Goal: Task Accomplishment & Management: Manage account settings

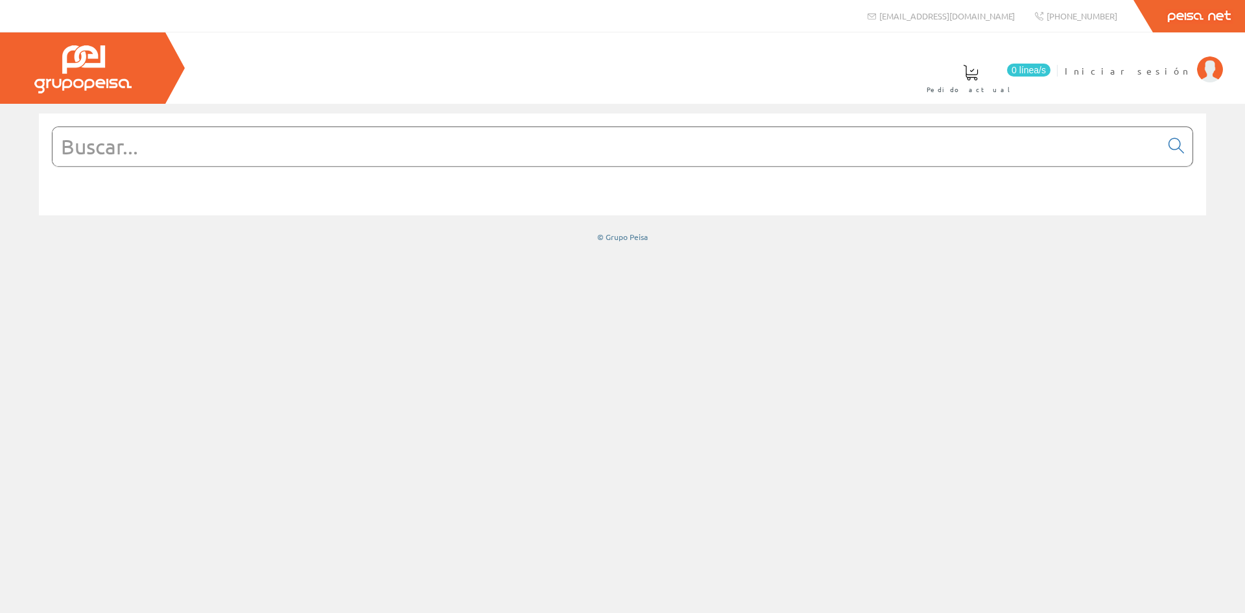
click at [326, 161] on input "text" at bounding box center [607, 146] width 1108 height 39
click at [1160, 73] on span "Iniciar sesión" at bounding box center [1128, 70] width 126 height 13
click at [1209, 67] on img at bounding box center [1210, 69] width 26 height 26
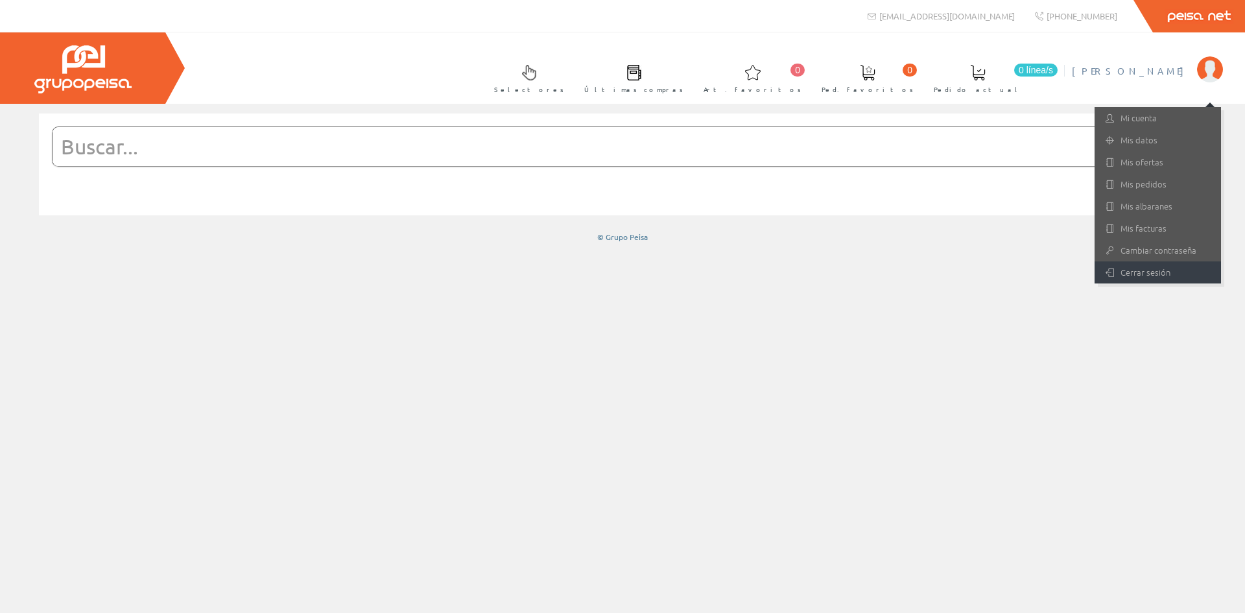
click at [1175, 271] on link "Cerrar sesión" at bounding box center [1158, 272] width 126 height 22
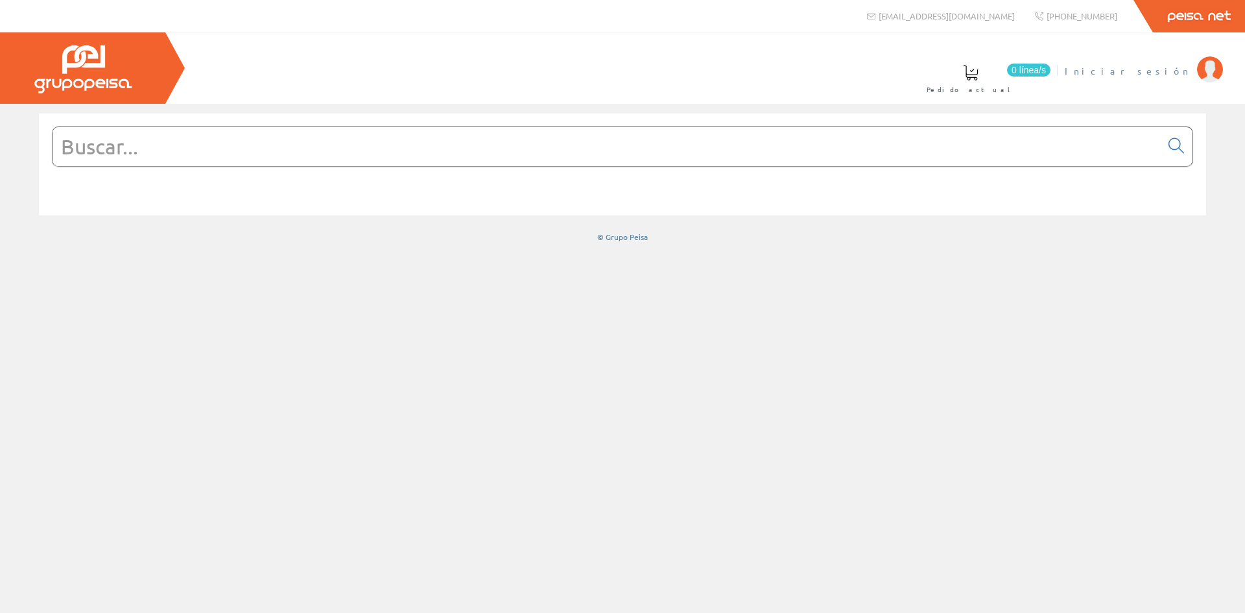
click at [1160, 67] on span "Iniciar sesión" at bounding box center [1128, 70] width 126 height 13
click at [1214, 70] on img at bounding box center [1210, 69] width 26 height 26
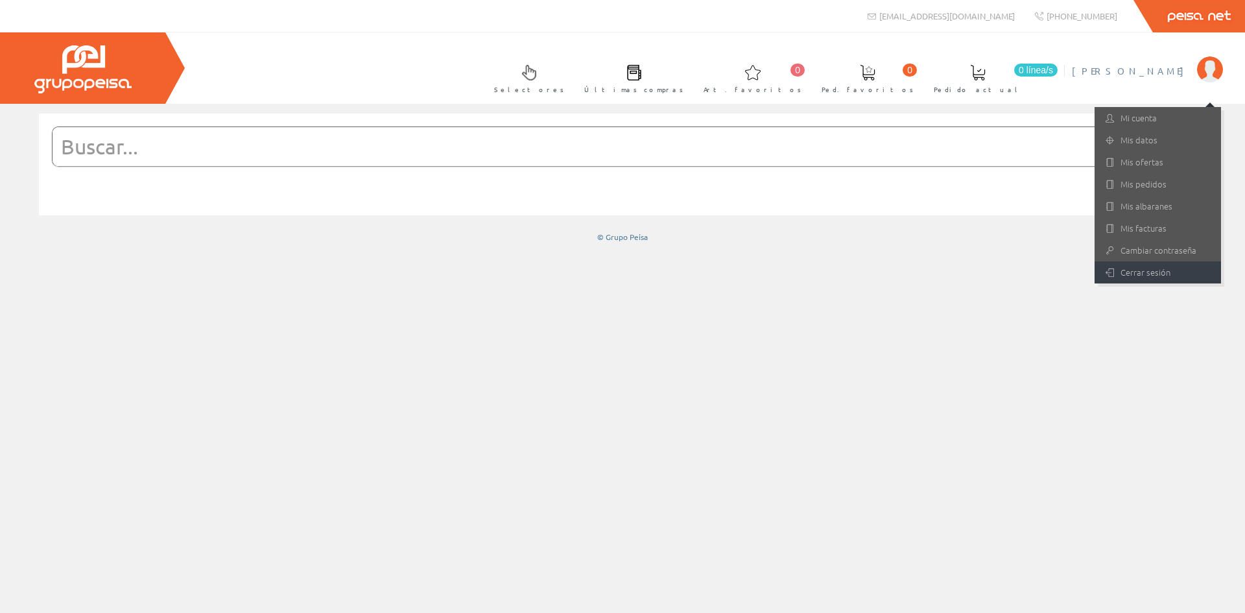
click at [1134, 276] on link "Cerrar sesión" at bounding box center [1158, 272] width 126 height 22
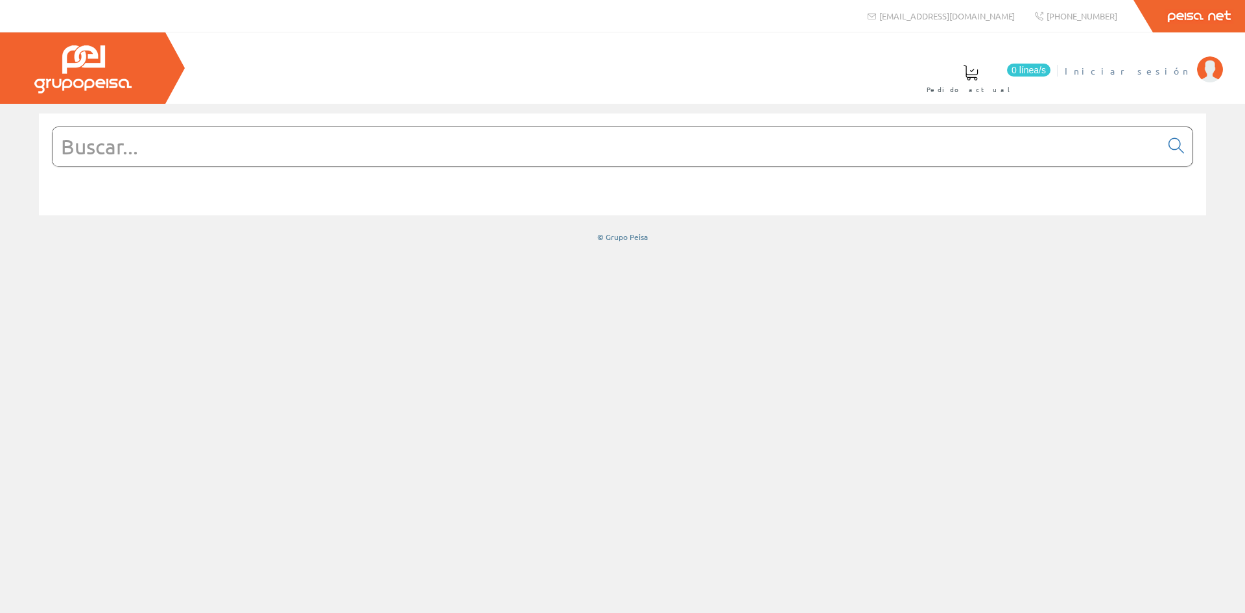
click at [1177, 74] on span "Iniciar sesión" at bounding box center [1128, 70] width 126 height 13
drag, startPoint x: 1137, startPoint y: 113, endPoint x: 1129, endPoint y: 68, distance: 45.5
click at [1137, 113] on div "© Grupo Peisa" at bounding box center [622, 178] width 1245 height 149
click at [590, 154] on input "text" at bounding box center [607, 146] width 1108 height 39
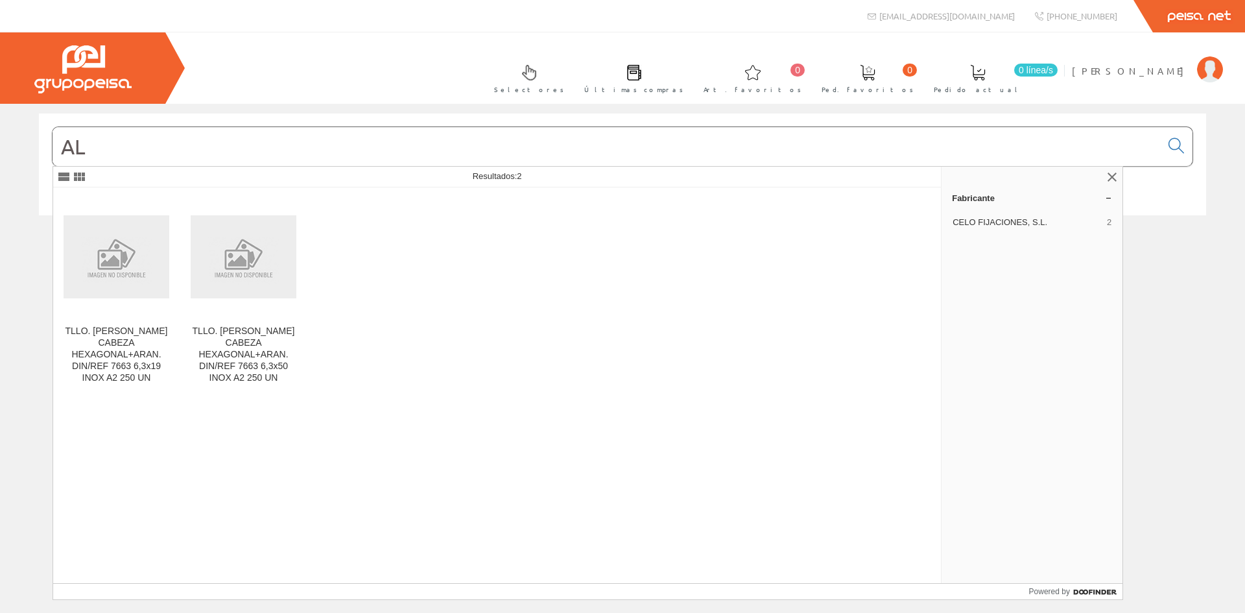
type input "A"
click at [684, 86] on span "Últimas compras" at bounding box center [633, 89] width 99 height 13
click at [1169, 66] on span "[PERSON_NAME]" at bounding box center [1131, 70] width 119 height 13
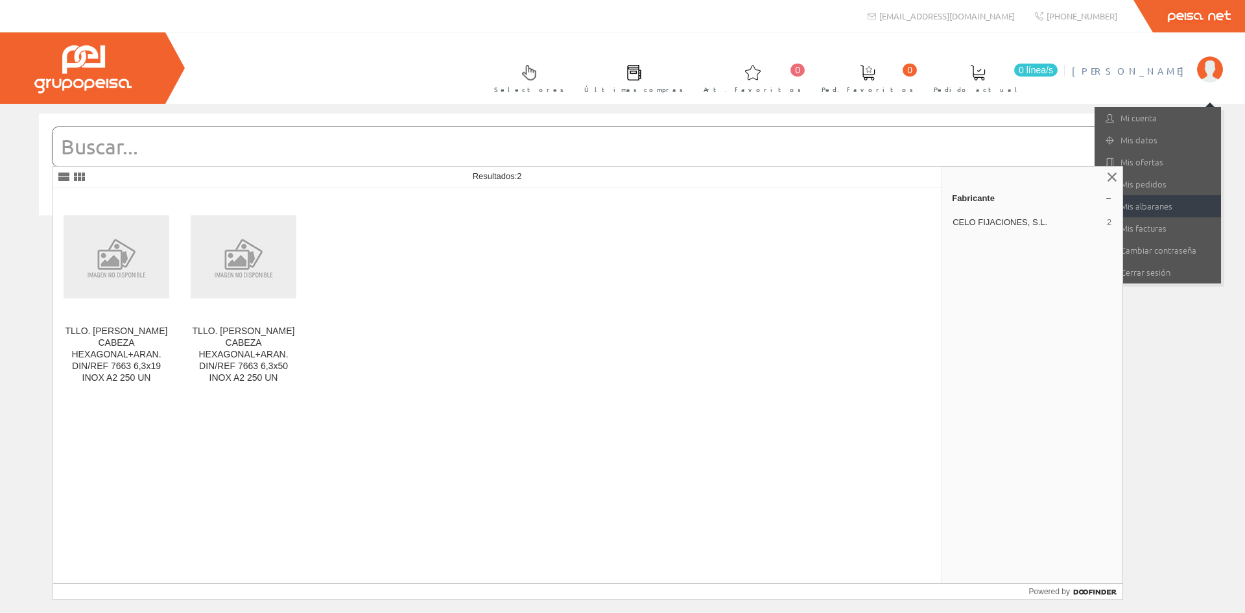
click at [1153, 203] on link "Mis albaranes" at bounding box center [1158, 206] width 126 height 22
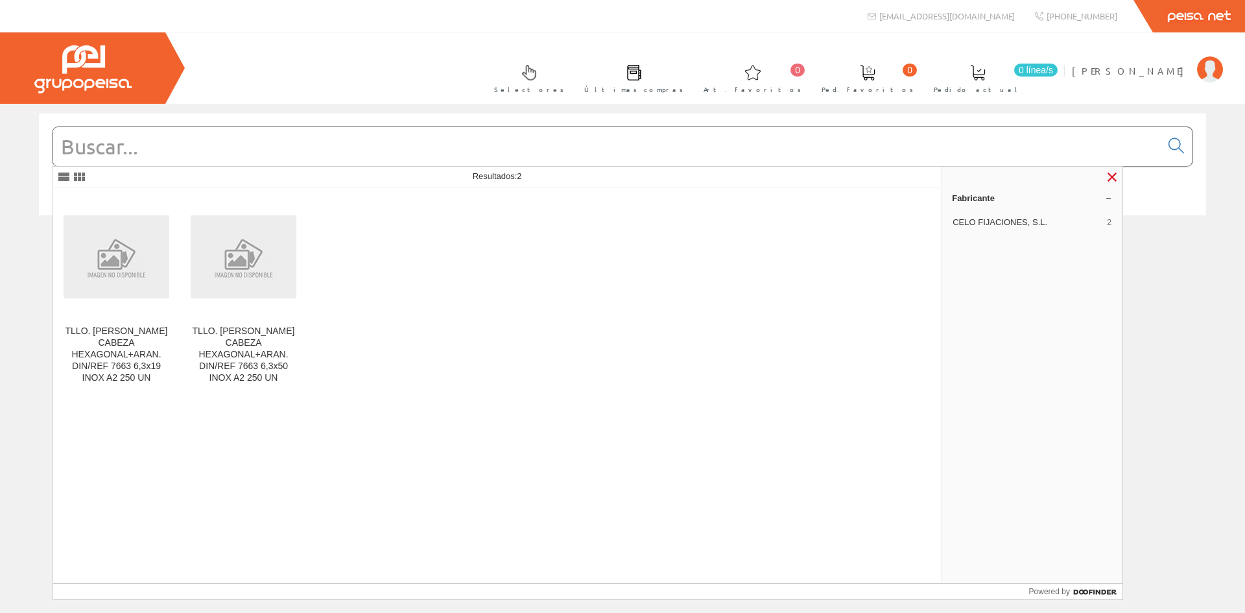
click at [1112, 176] on link at bounding box center [1113, 177] width 16 height 16
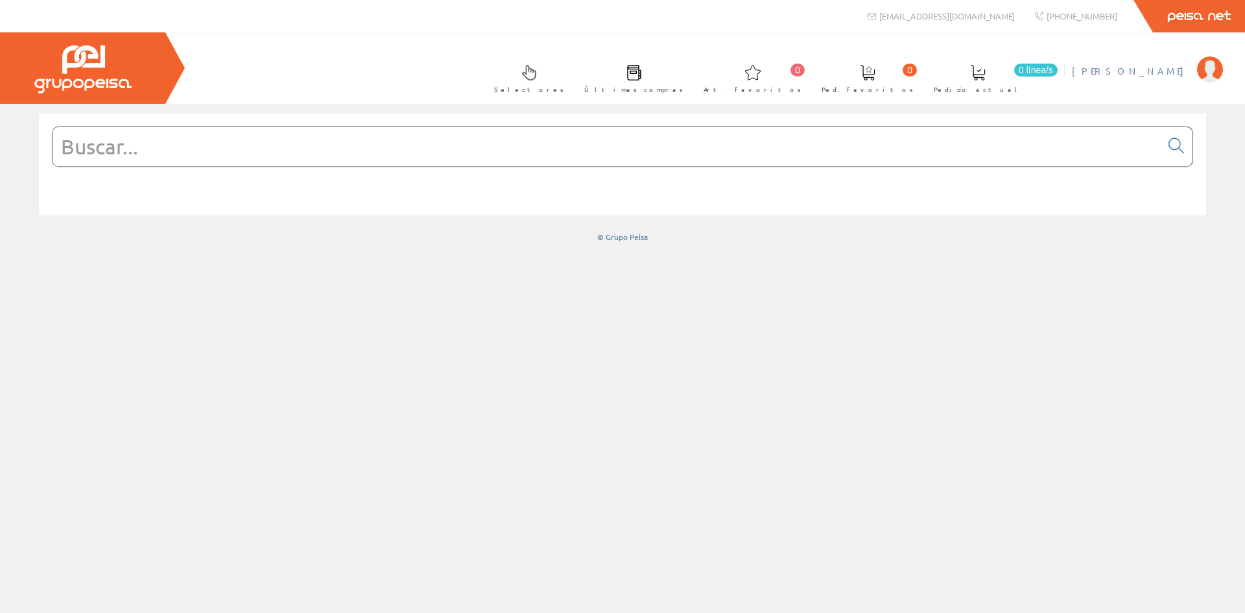
click at [1212, 67] on img at bounding box center [1210, 69] width 26 height 26
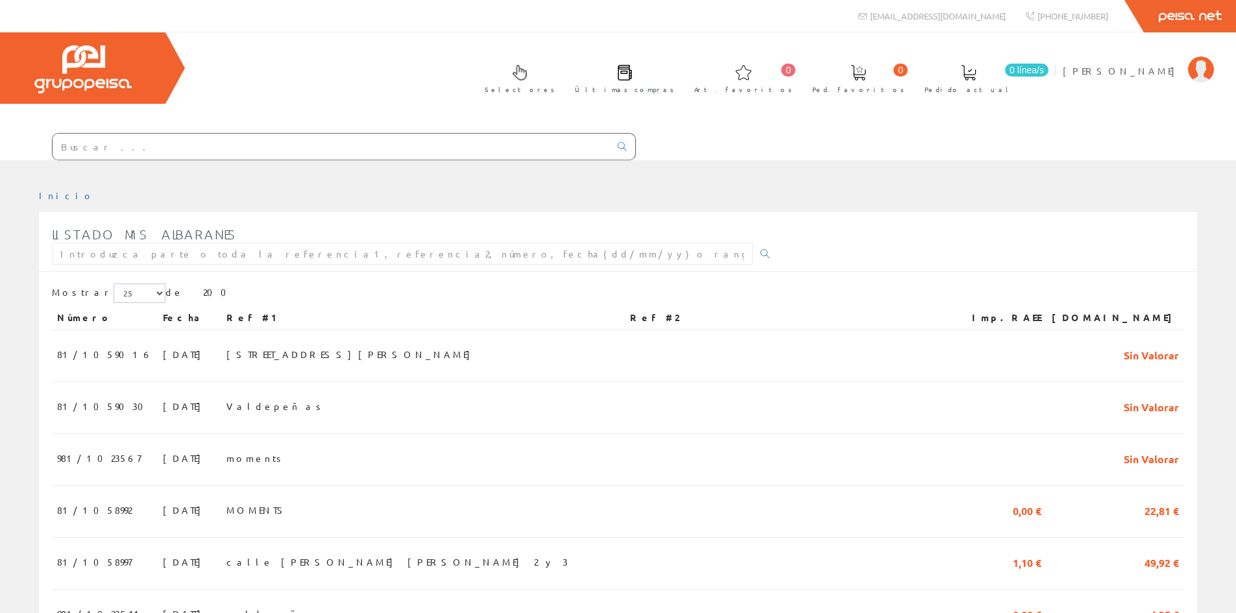
click at [293, 160] on div at bounding box center [344, 146] width 584 height 27
click at [295, 154] on input "text" at bounding box center [331, 147] width 557 height 26
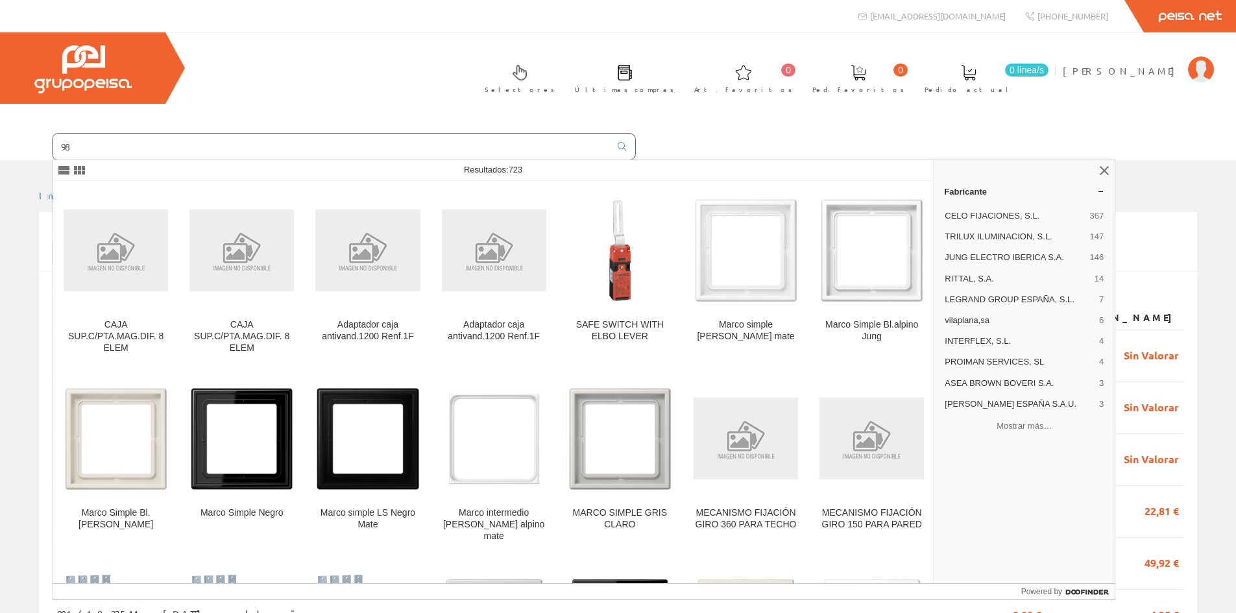
type input "9"
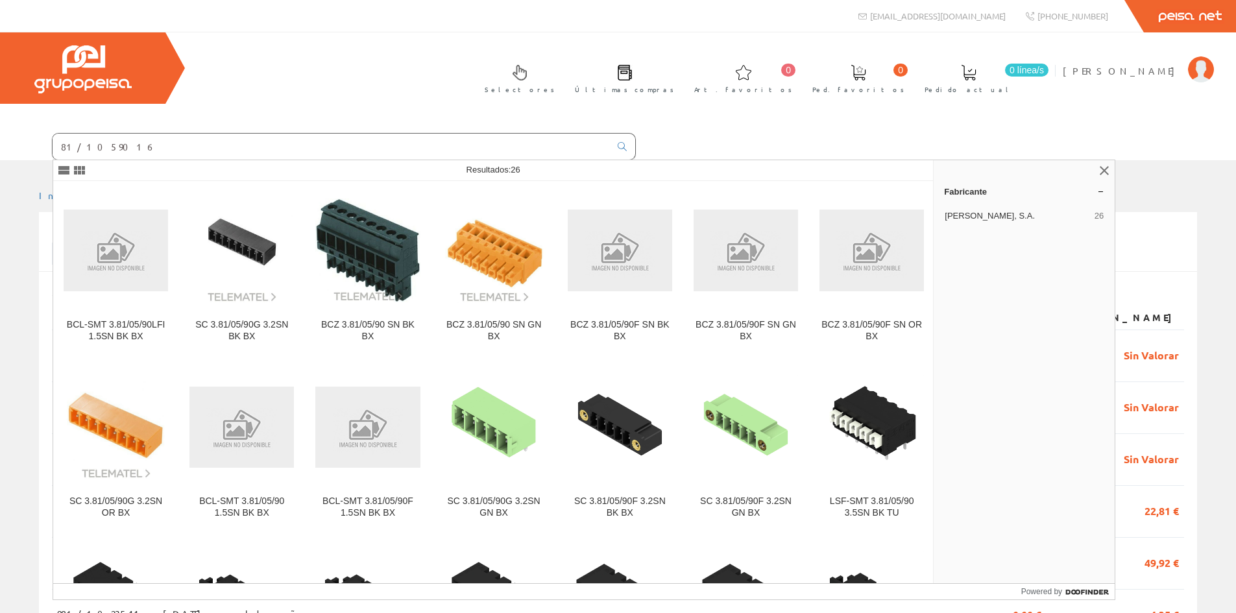
type input "81/1059016"
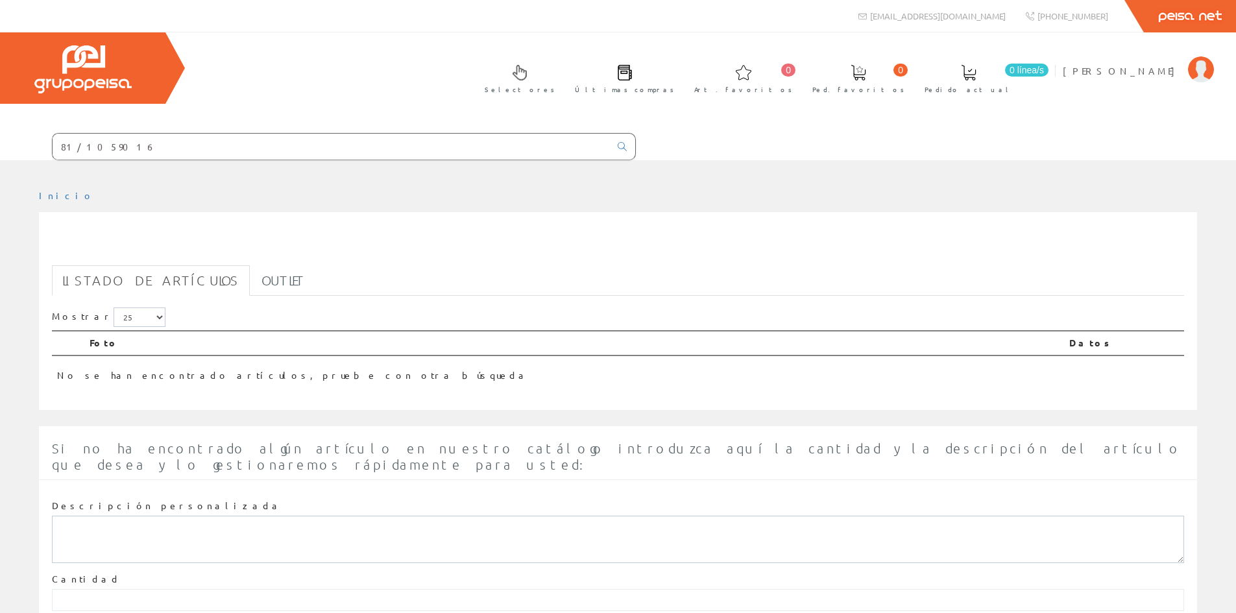
drag, startPoint x: 139, startPoint y: 143, endPoint x: -101, endPoint y: 136, distance: 240.1
click at [0, 136] on html "81/1059016 info@peisa.com 0" at bounding box center [618, 306] width 1236 height 613
click at [1196, 72] on img at bounding box center [1201, 69] width 26 height 26
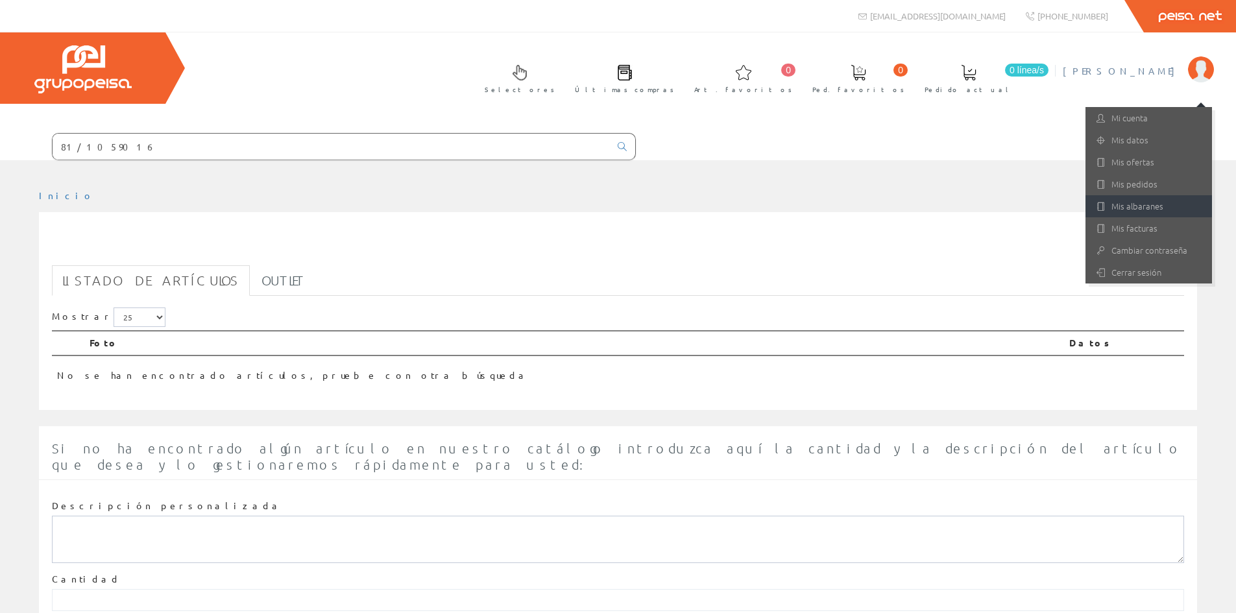
click at [1114, 208] on link "Mis albaranes" at bounding box center [1148, 206] width 126 height 22
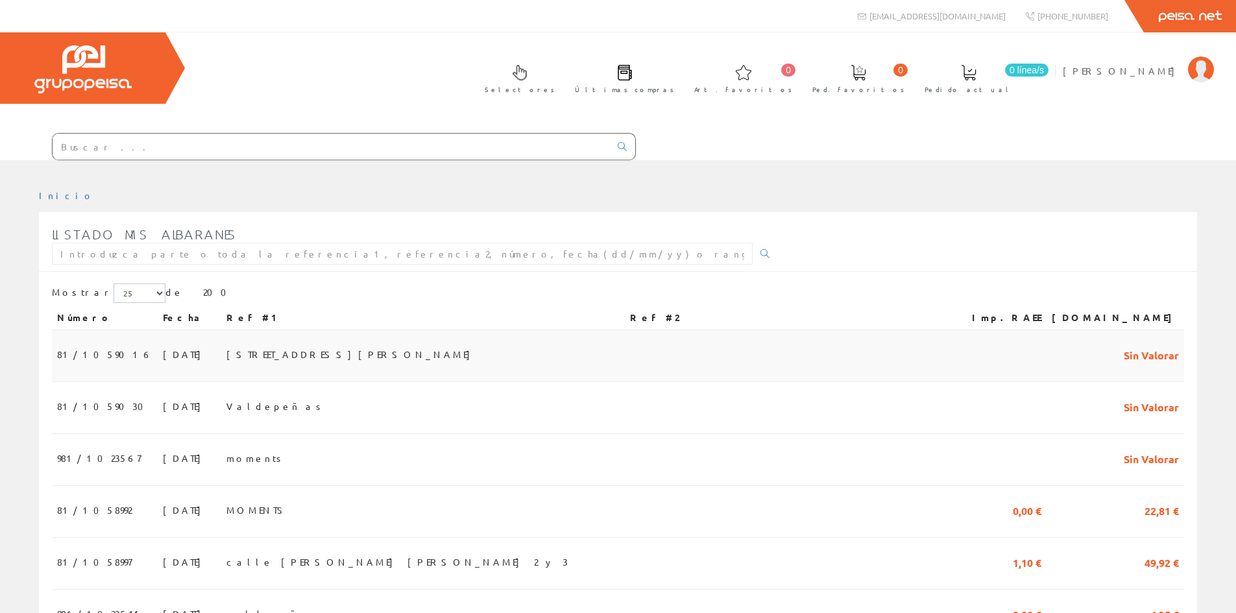
click at [104, 357] on span "81/1059016" at bounding box center [104, 354] width 95 height 22
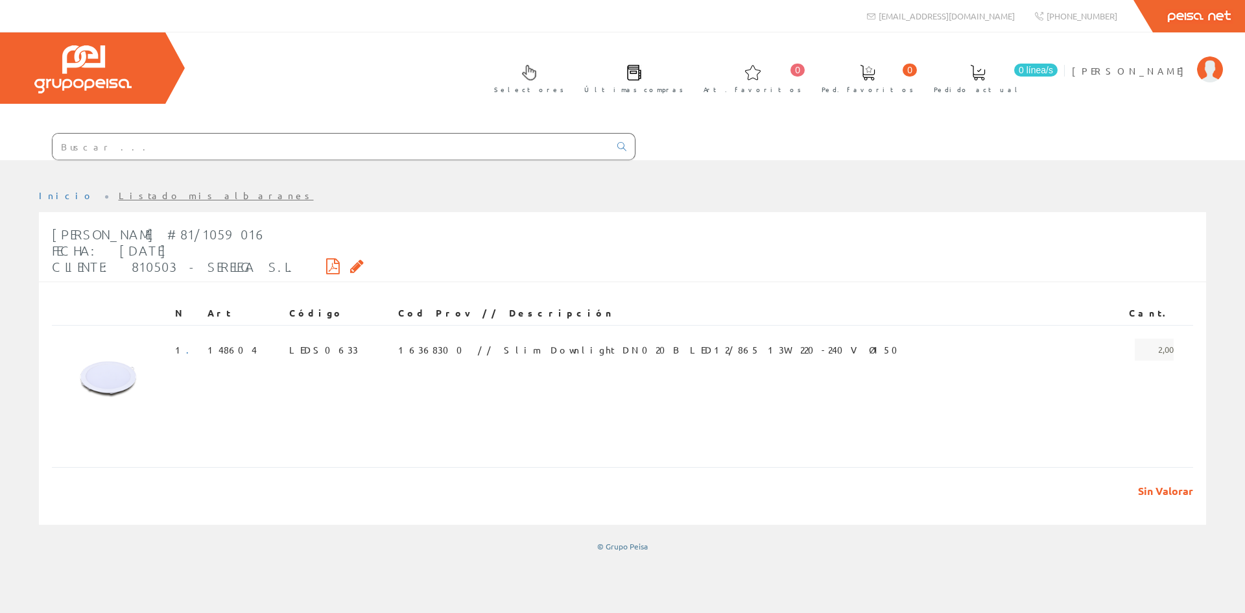
click at [1181, 493] on span "Sin Valorar" at bounding box center [1161, 491] width 65 height 15
click at [606, 350] on span "16368300 // Slim Downlight DN020B LED12/865 13W 220-240V Ø150" at bounding box center [651, 350] width 507 height 22
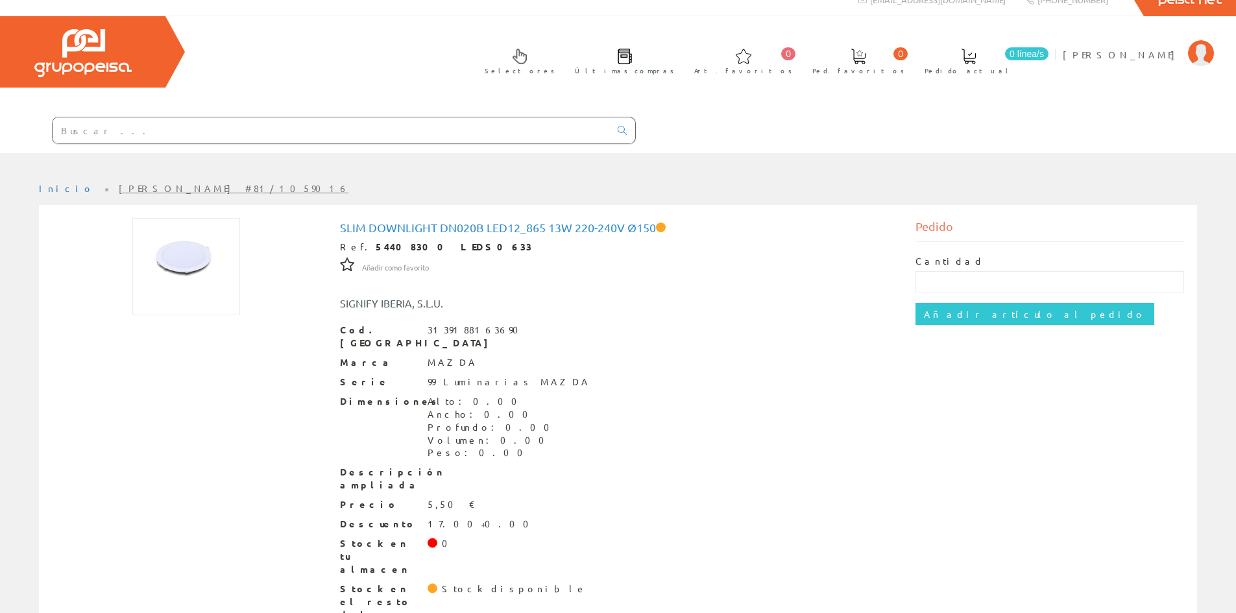
scroll to position [29, 0]
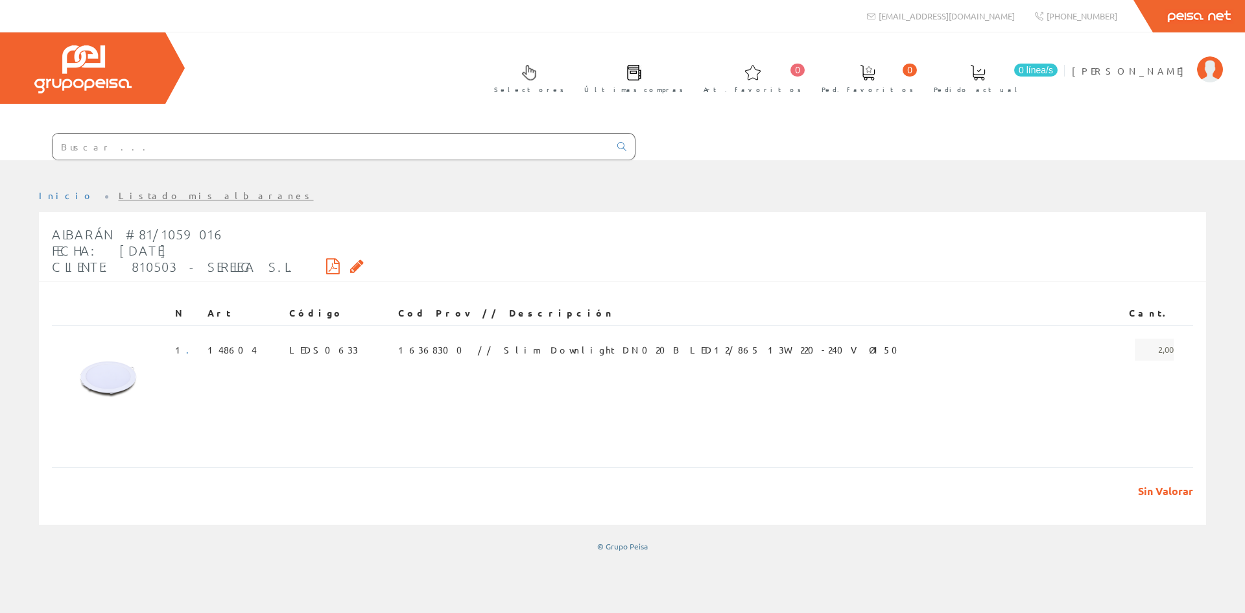
click at [326, 270] on icon at bounding box center [333, 265] width 14 height 9
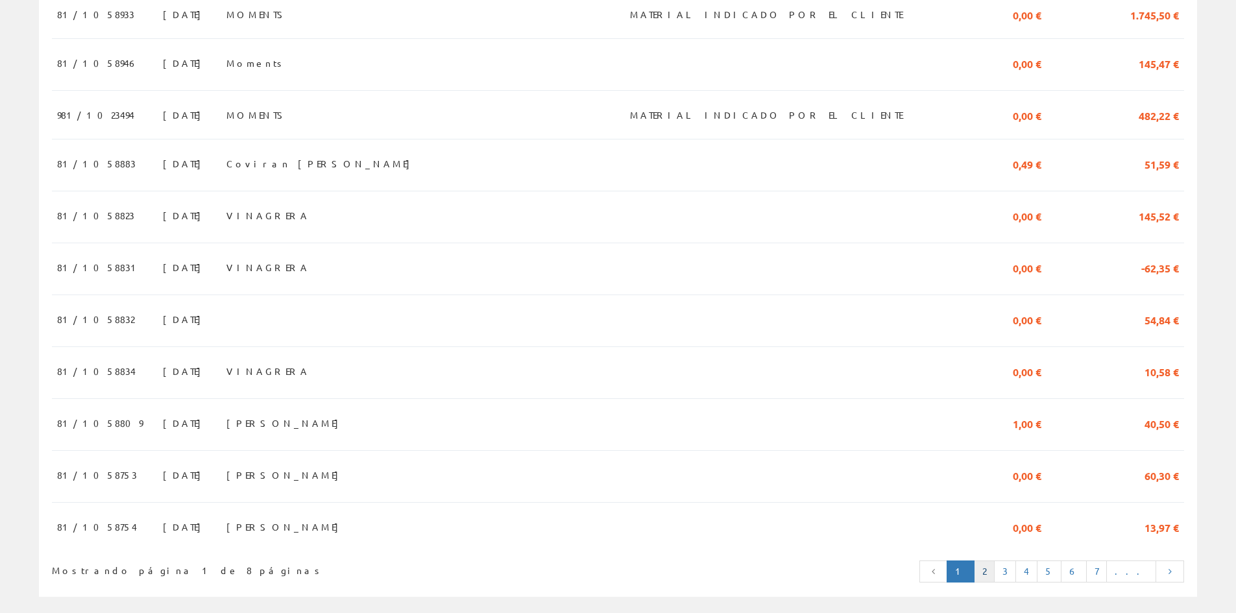
scroll to position [1098, 0]
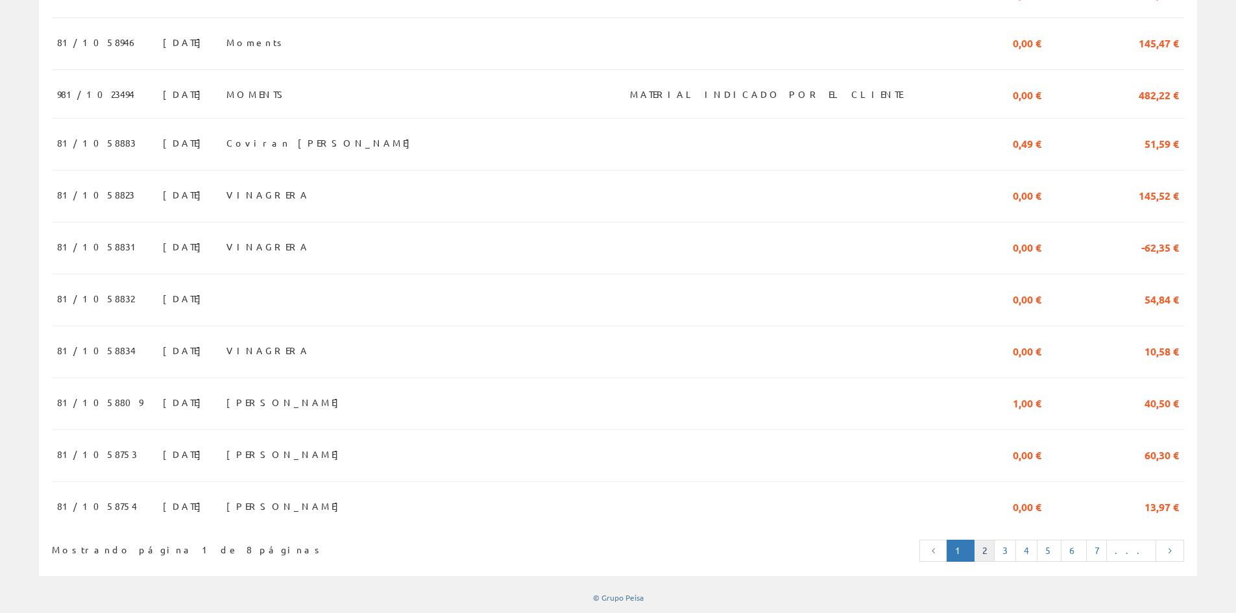
click at [994, 543] on link "2" at bounding box center [984, 551] width 21 height 22
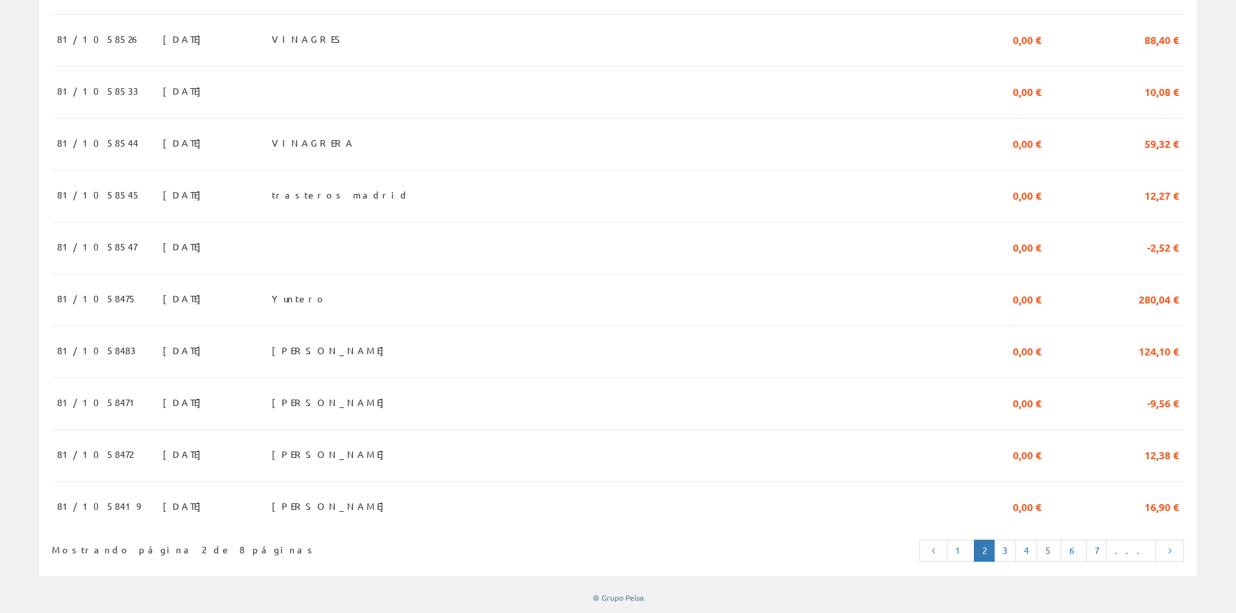
scroll to position [1110, 0]
click at [1016, 545] on link "3" at bounding box center [1005, 551] width 22 height 22
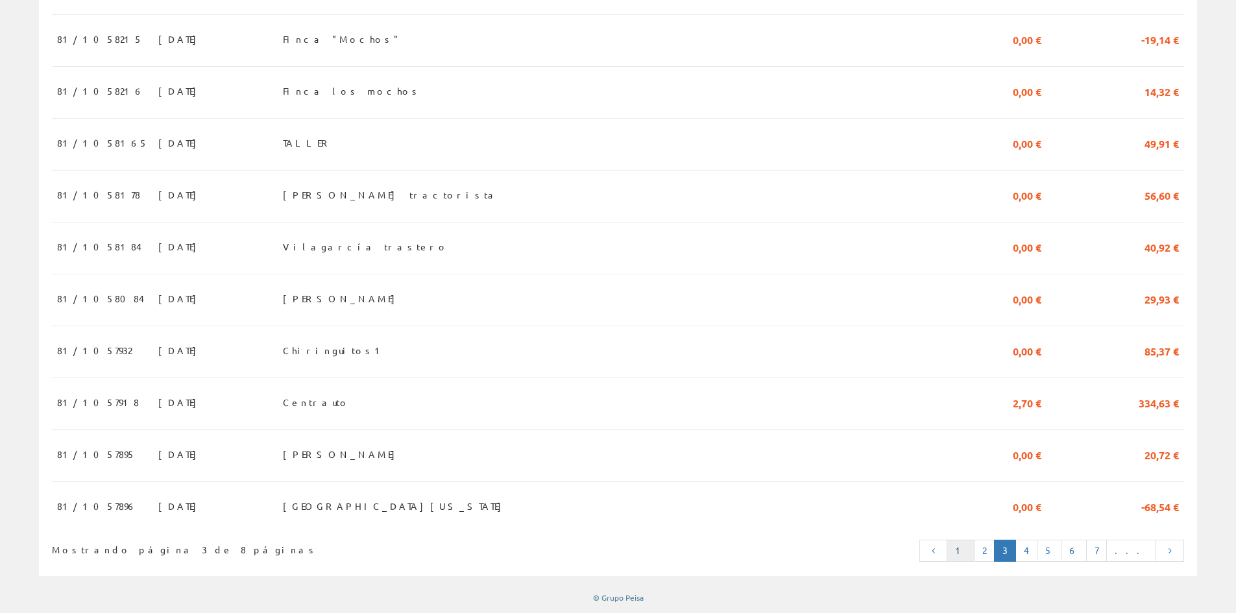
click at [974, 545] on link "1" at bounding box center [960, 551] width 28 height 22
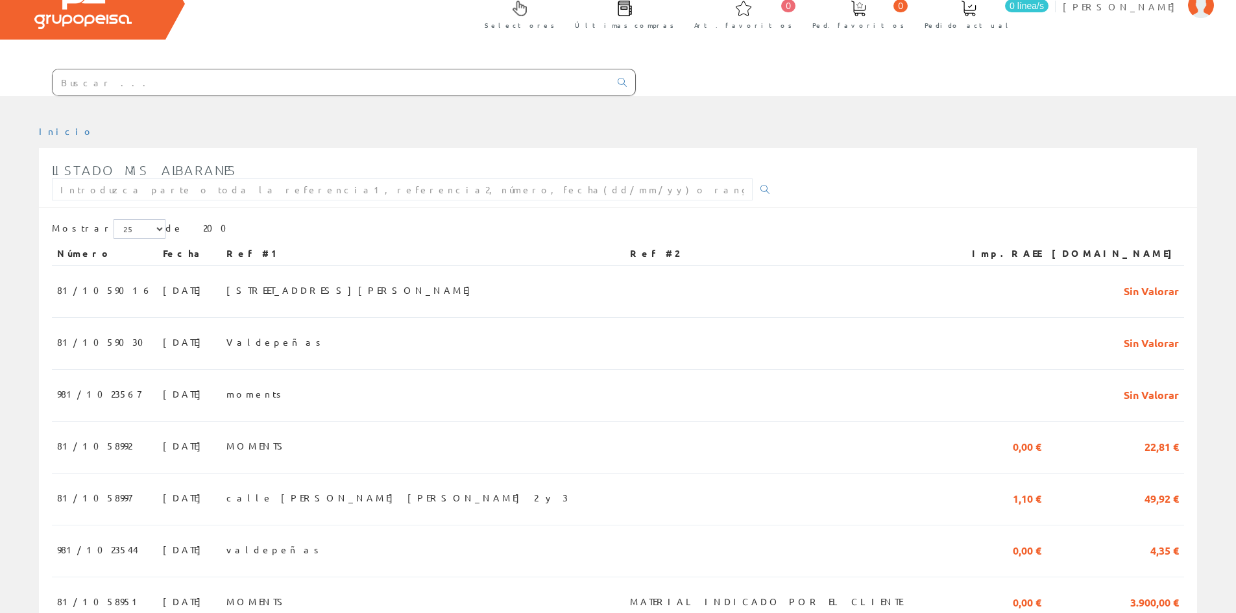
scroll to position [65, 0]
click at [304, 291] on span "Calle Alarcón casa 2" at bounding box center [351, 289] width 250 height 22
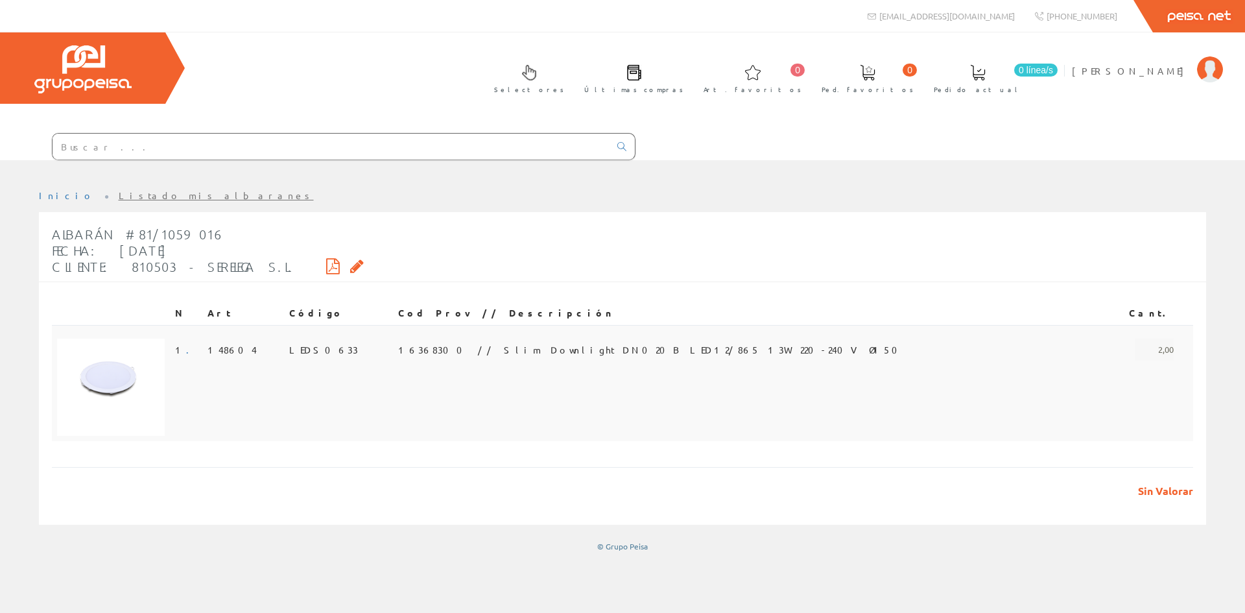
click at [363, 345] on td "LEDS0633" at bounding box center [338, 383] width 109 height 116
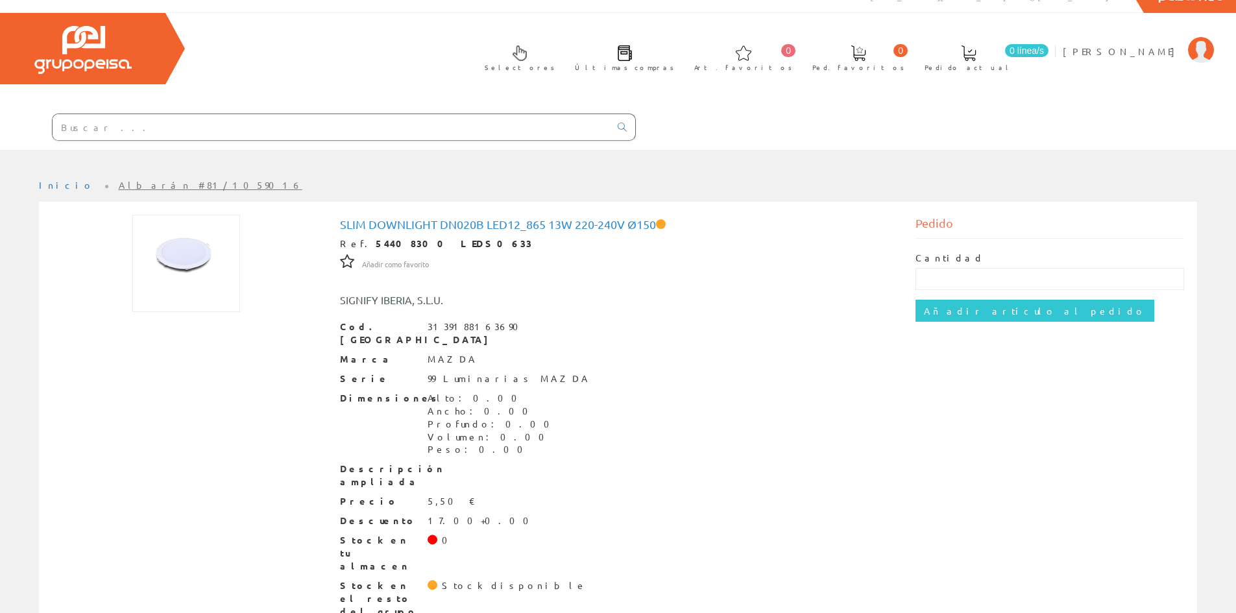
scroll to position [29, 0]
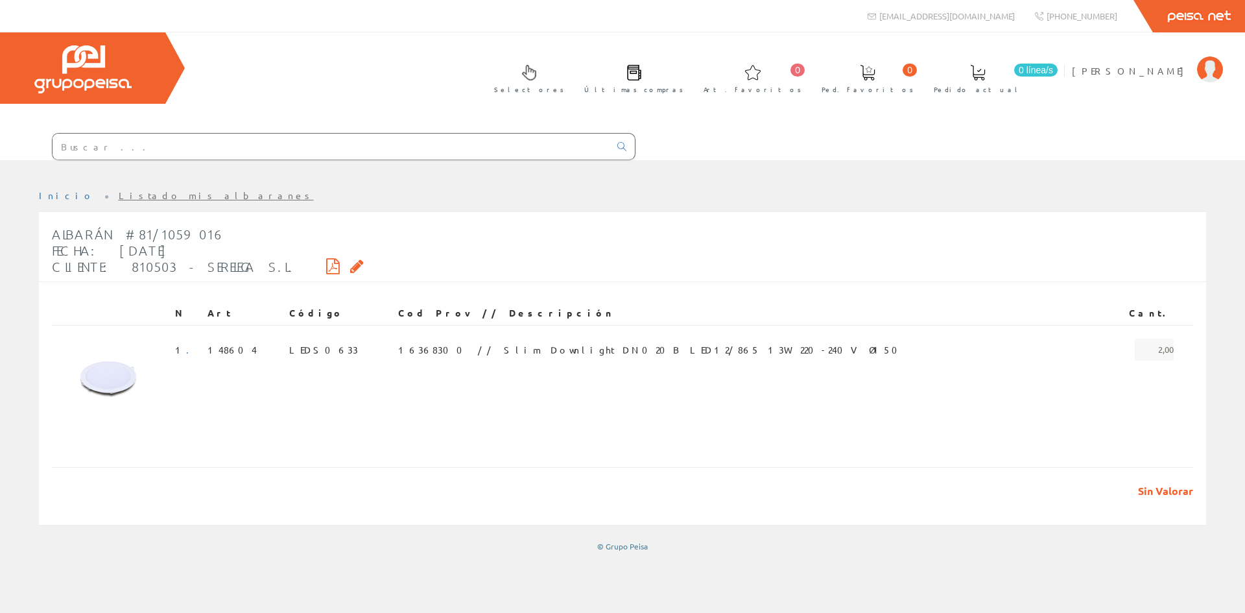
click at [350, 267] on icon at bounding box center [357, 265] width 14 height 9
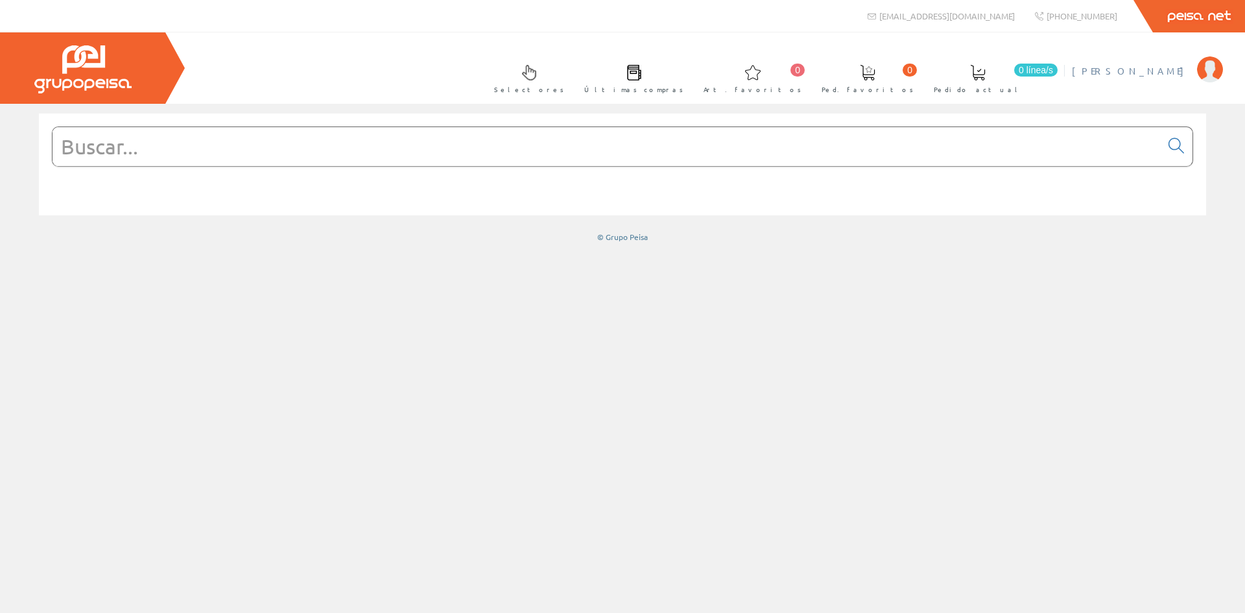
click at [1209, 65] on img at bounding box center [1210, 69] width 26 height 26
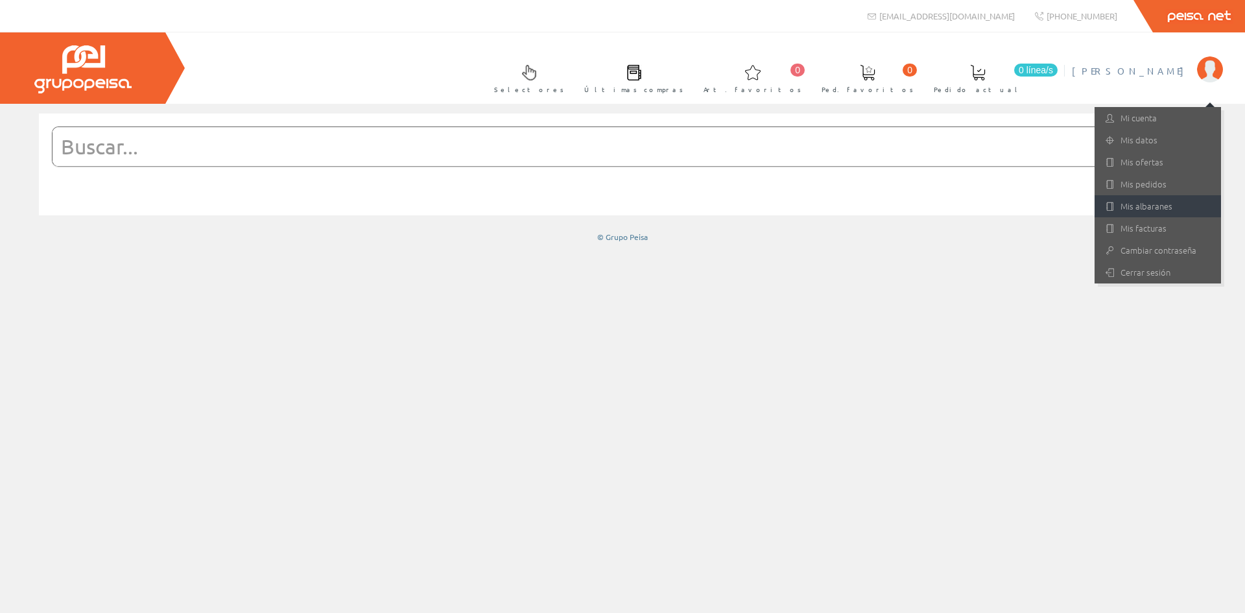
click at [1129, 206] on link "Mis albaranes" at bounding box center [1158, 206] width 126 height 22
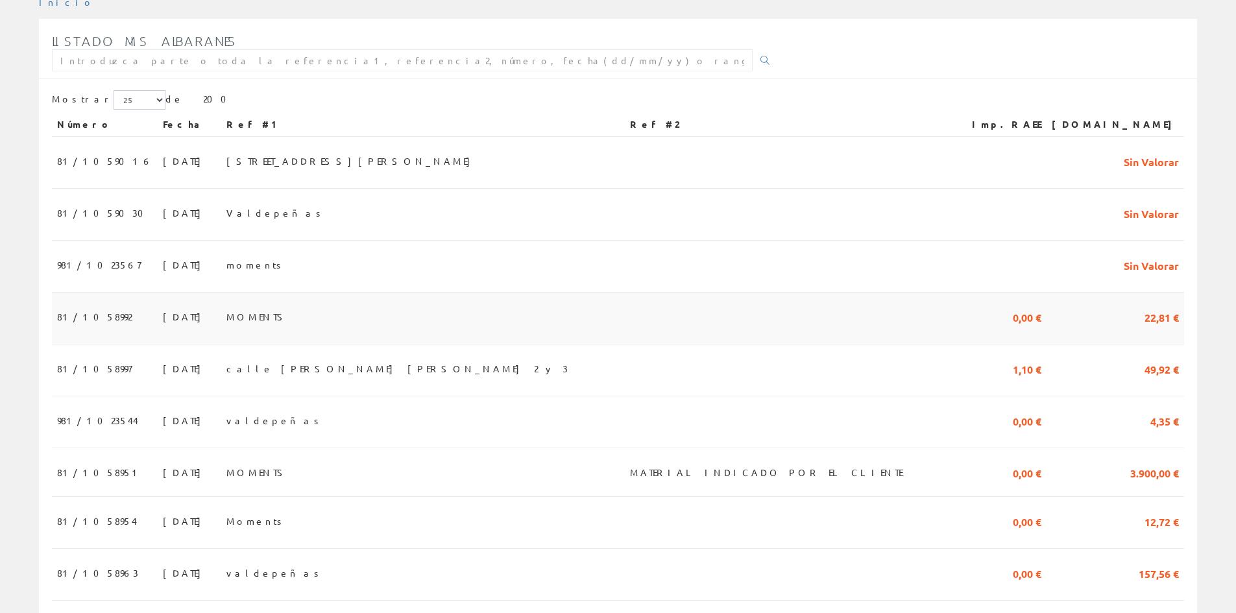
scroll to position [195, 0]
click at [309, 376] on span "calle alarcon casas 2 y 3" at bounding box center [396, 367] width 341 height 22
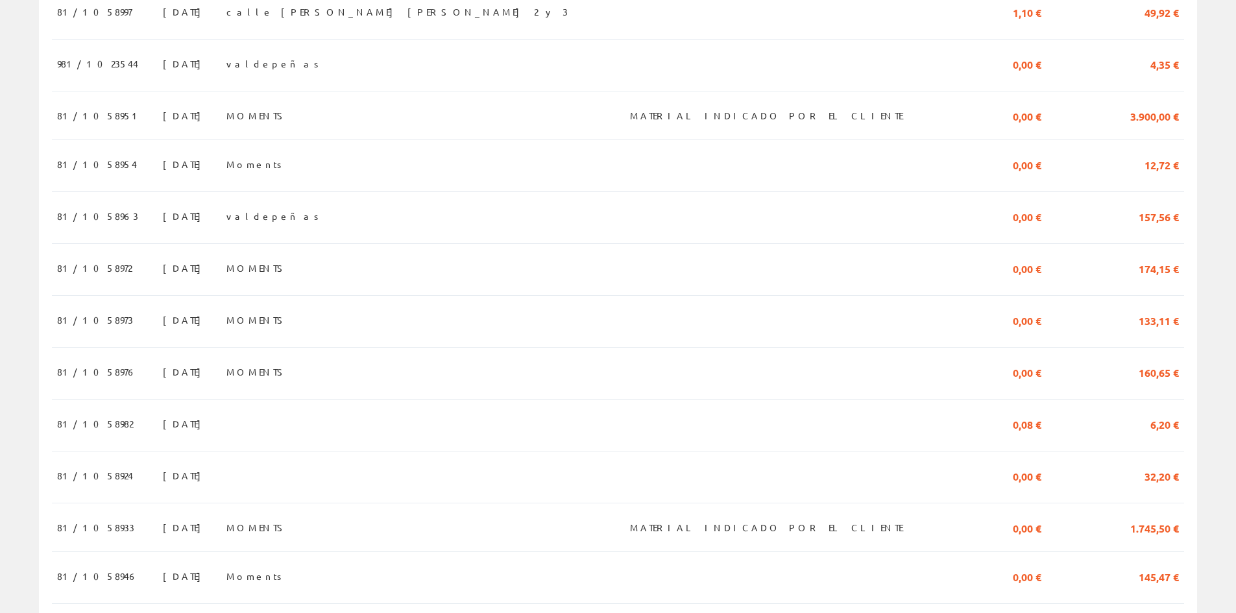
scroll to position [584, 0]
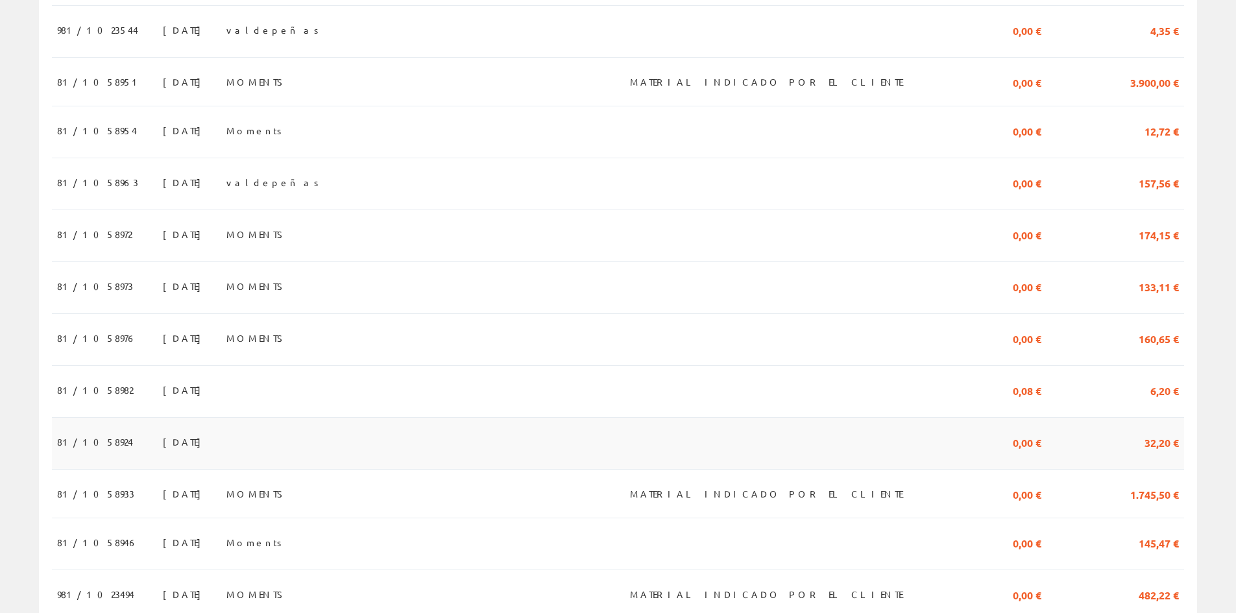
click at [163, 449] on span "08/10/2025" at bounding box center [185, 442] width 45 height 22
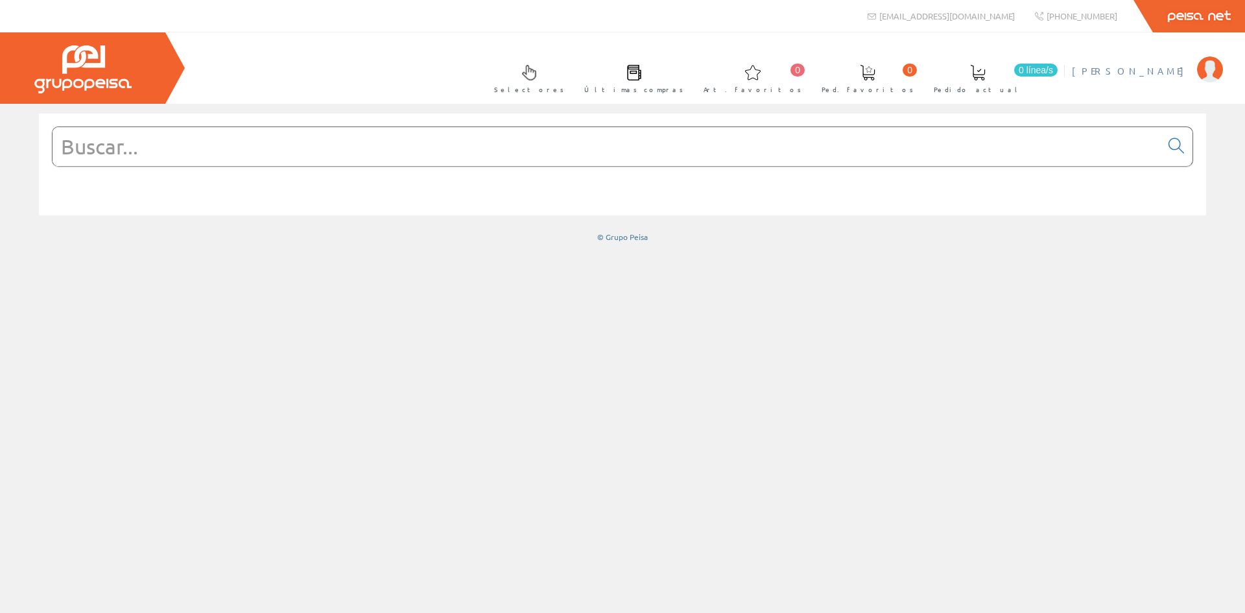
click at [1215, 71] on img at bounding box center [1210, 69] width 26 height 26
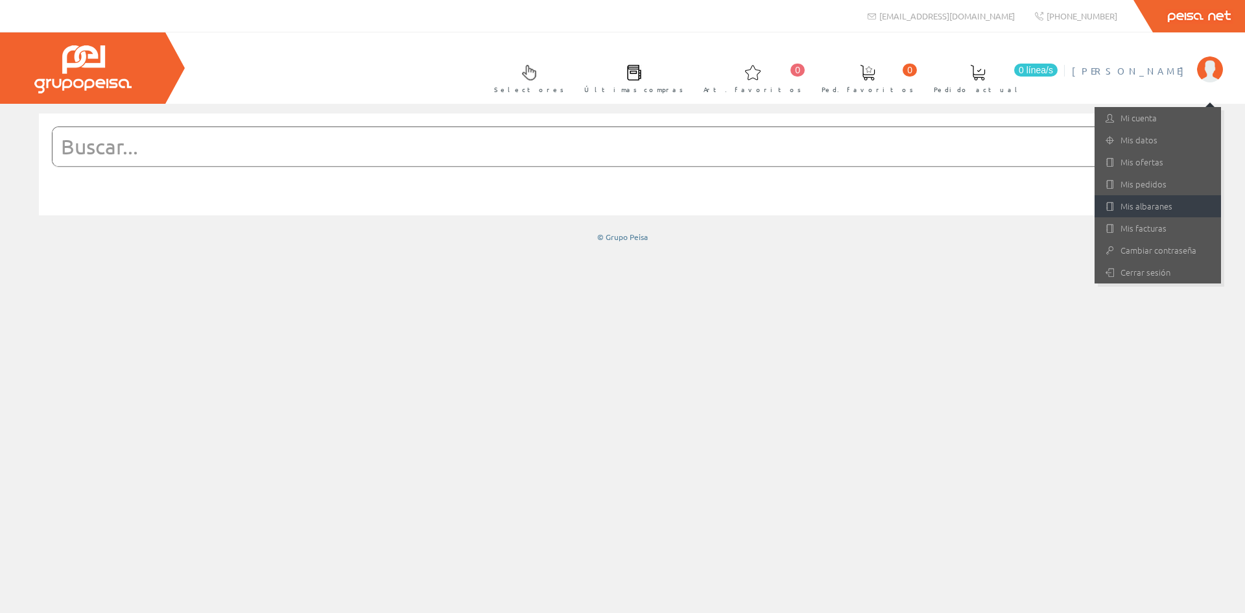
click at [1154, 204] on link "Mis albaranes" at bounding box center [1158, 206] width 126 height 22
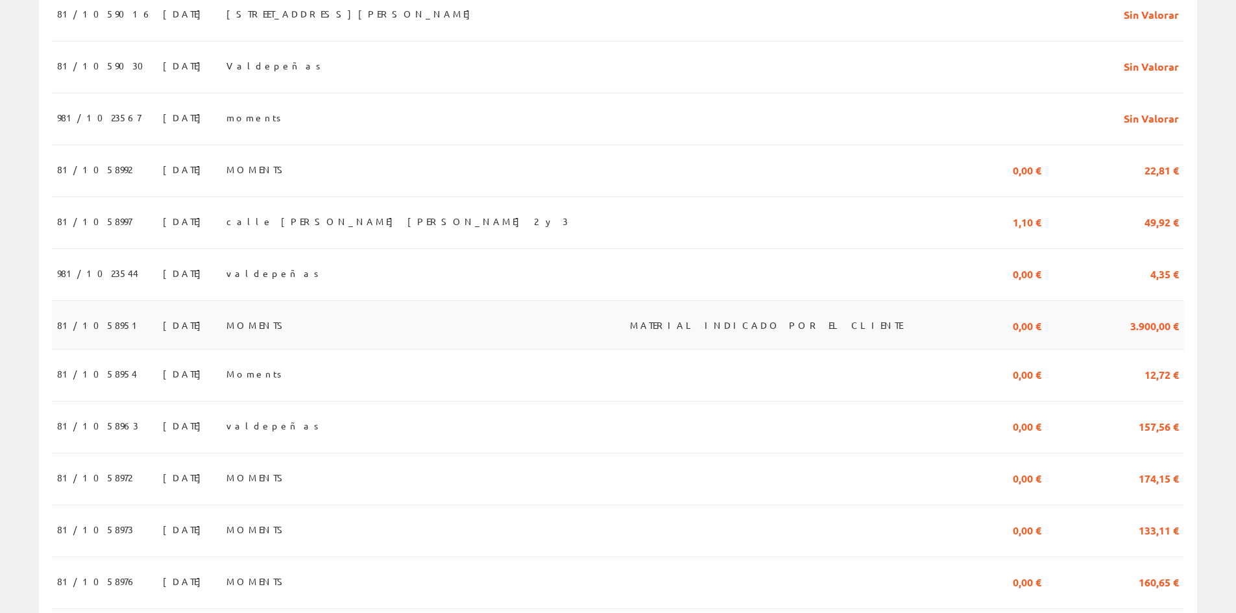
scroll to position [389, 0]
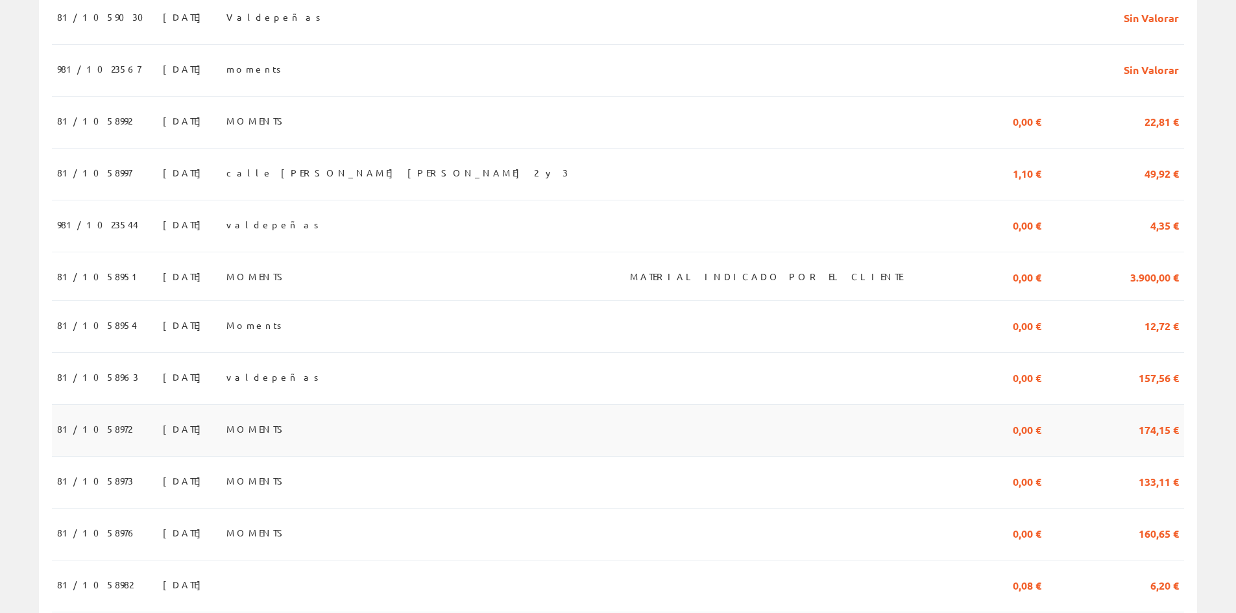
click at [103, 424] on span "81/1058972" at bounding box center [94, 429] width 75 height 22
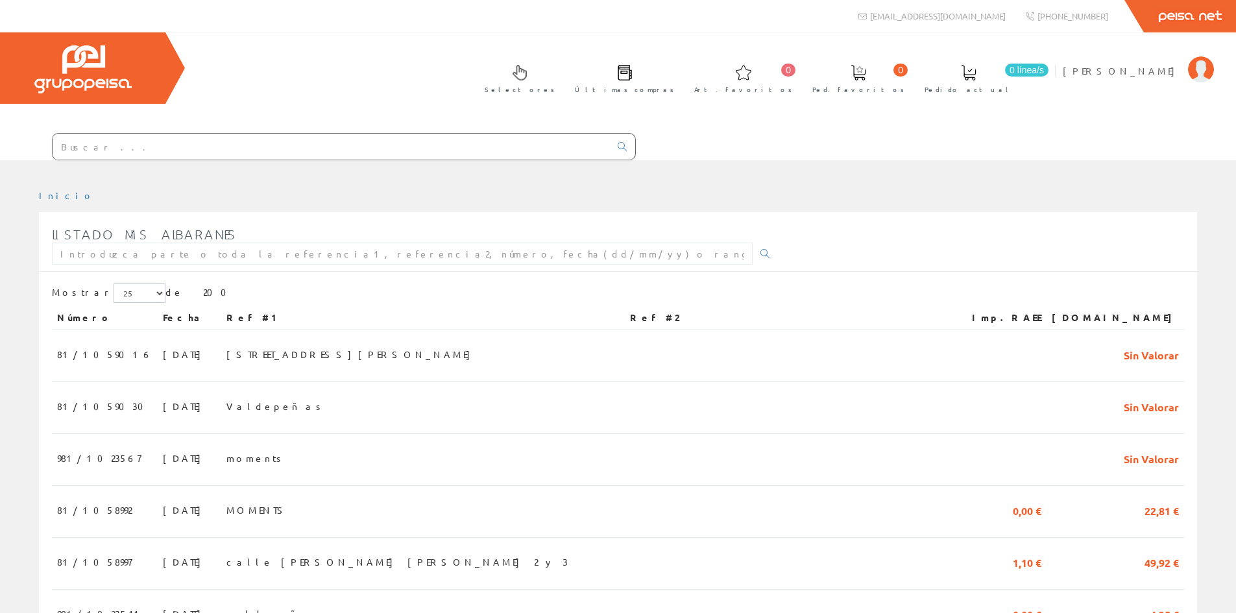
scroll to position [389, 0]
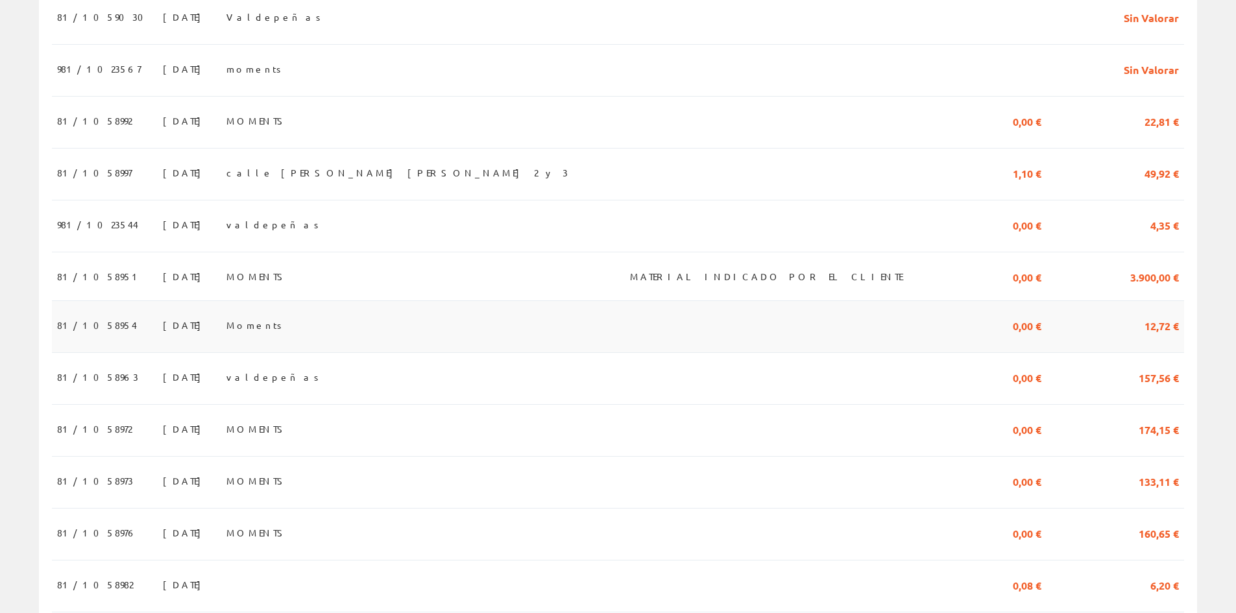
click at [107, 325] on td "81/1058954" at bounding box center [105, 327] width 106 height 52
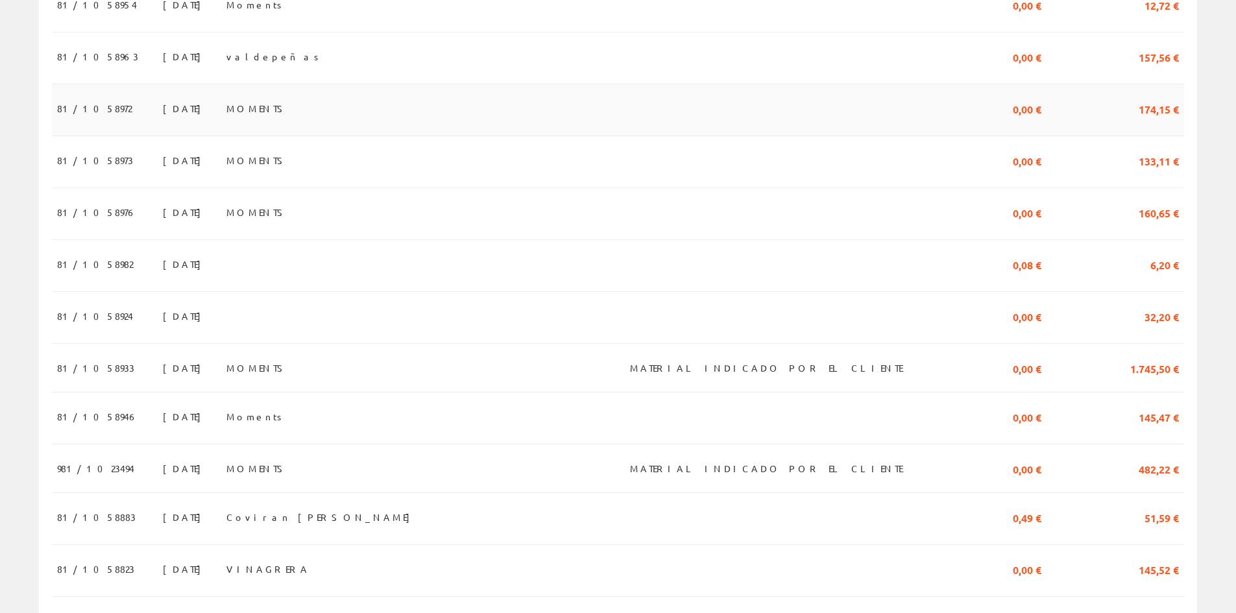
scroll to position [713, 0]
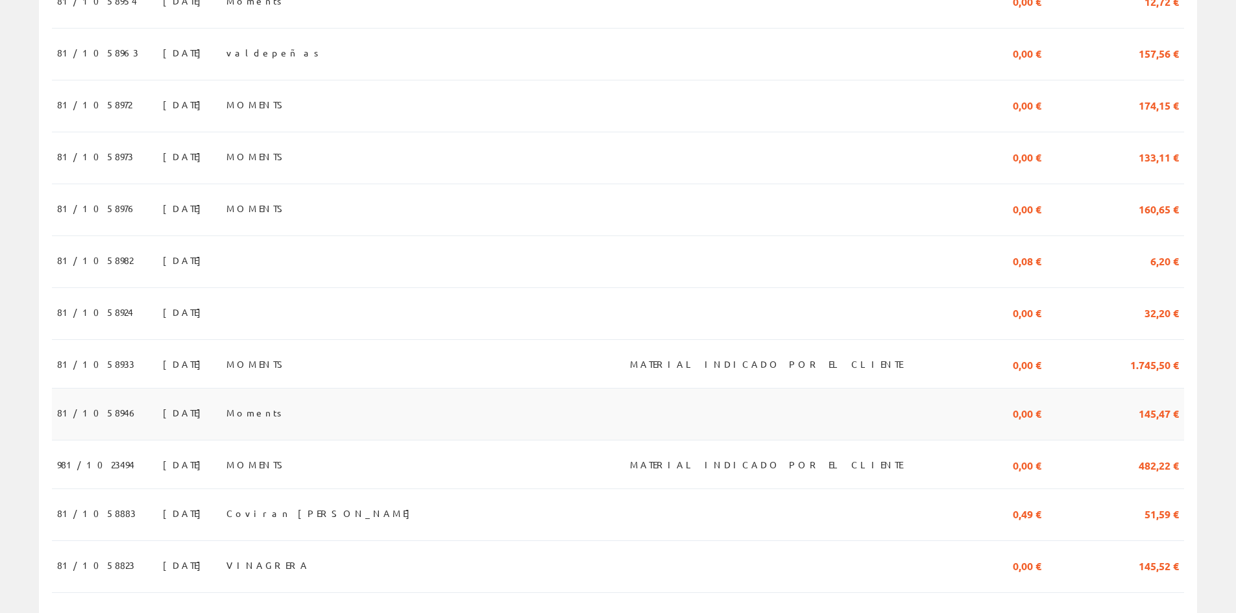
click at [101, 422] on span "81/1058946" at bounding box center [97, 412] width 81 height 22
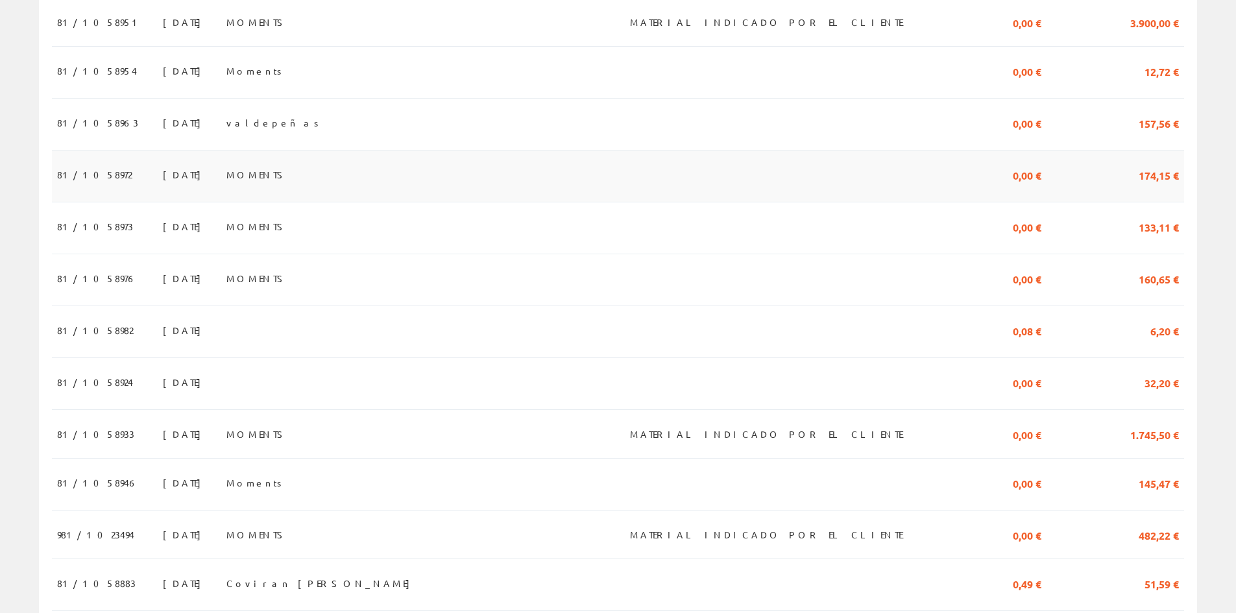
scroll to position [649, 0]
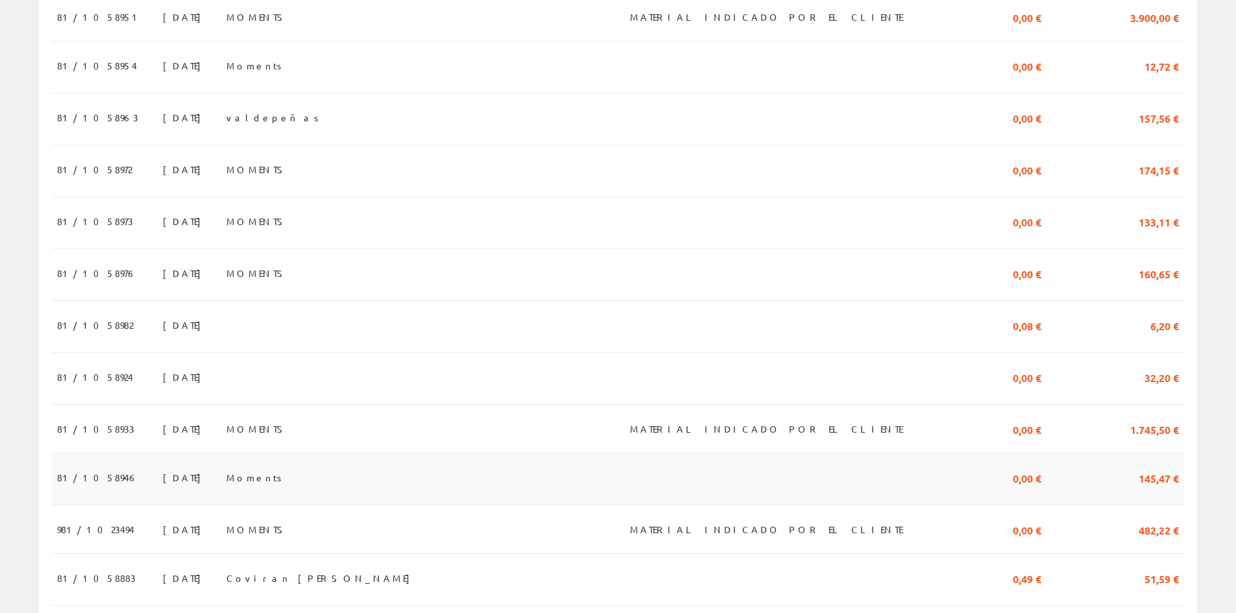
click at [105, 487] on span "81/1058946" at bounding box center [97, 477] width 81 height 22
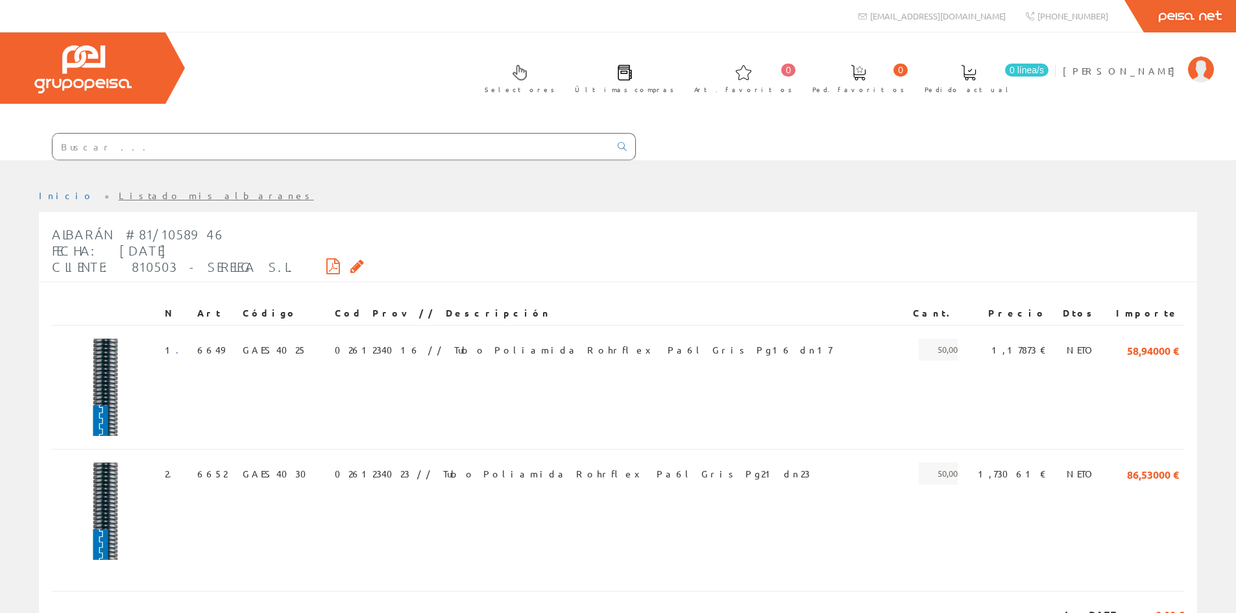
click at [280, 272] on div "Albarán #81/1058946 Fecha: 08/10/2025 Cliente: 810503 - SERELEGA S.L." at bounding box center [208, 251] width 312 height 62
click at [326, 266] on icon at bounding box center [333, 265] width 14 height 9
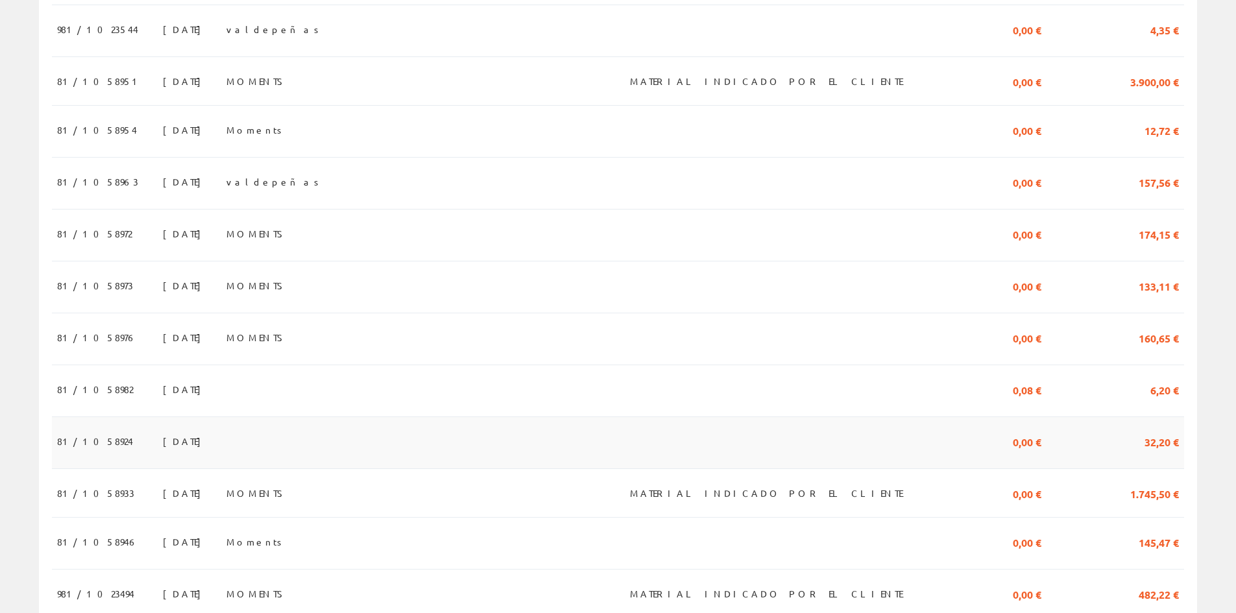
scroll to position [584, 0]
click at [87, 138] on span "81/1058954" at bounding box center [97, 130] width 80 height 22
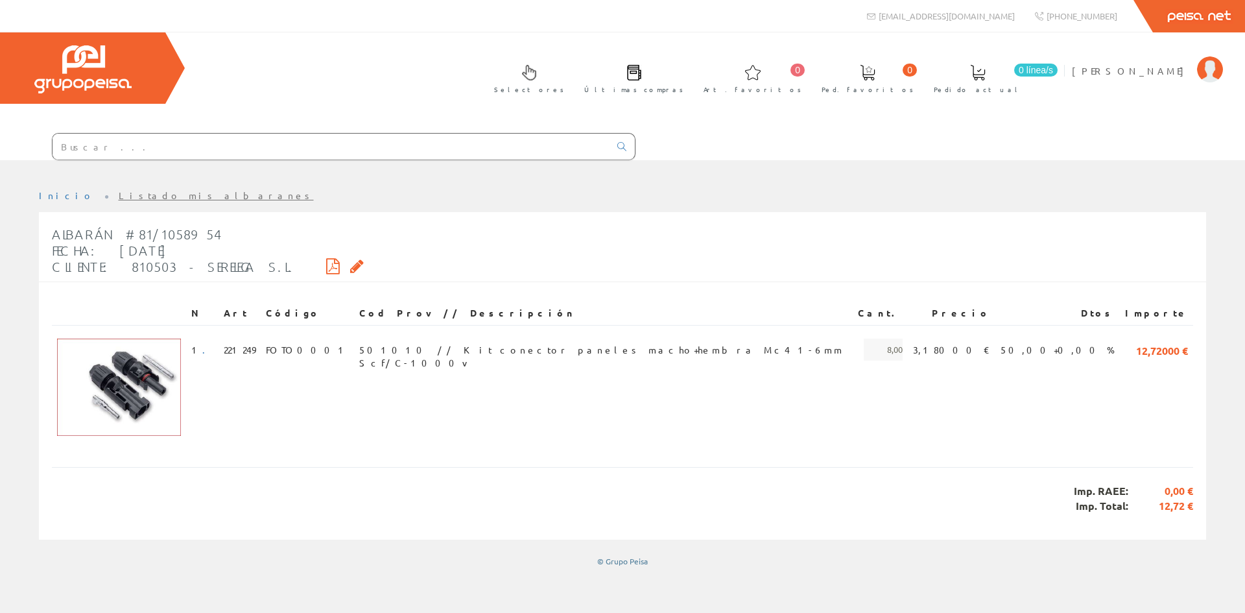
click at [326, 269] on icon at bounding box center [333, 265] width 14 height 9
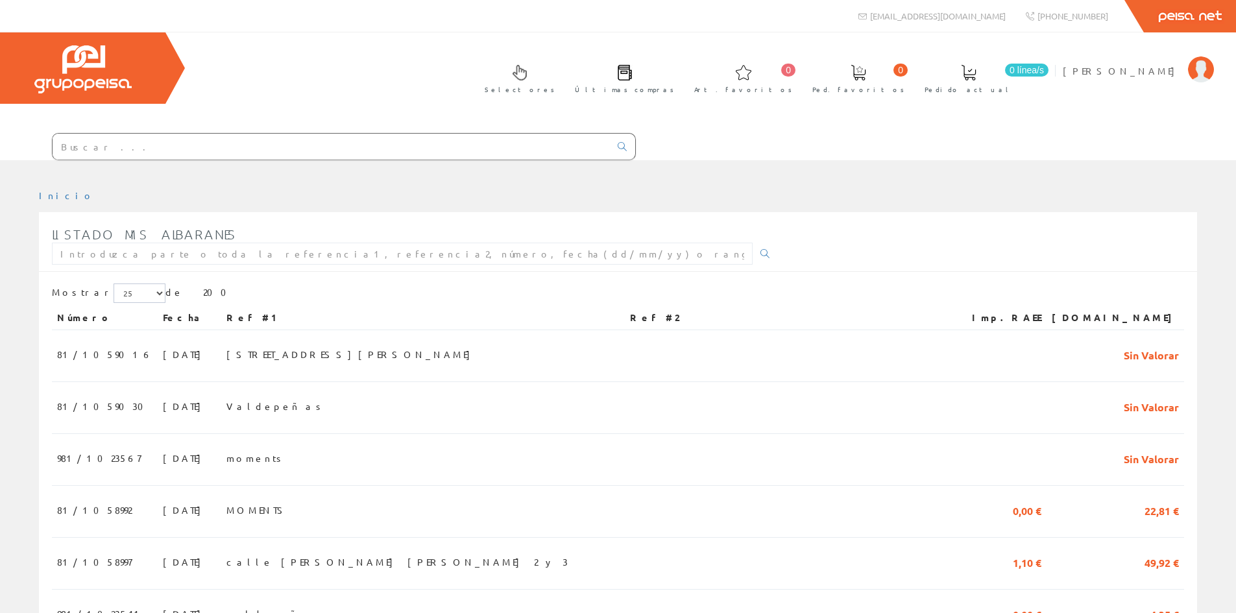
scroll to position [584, 0]
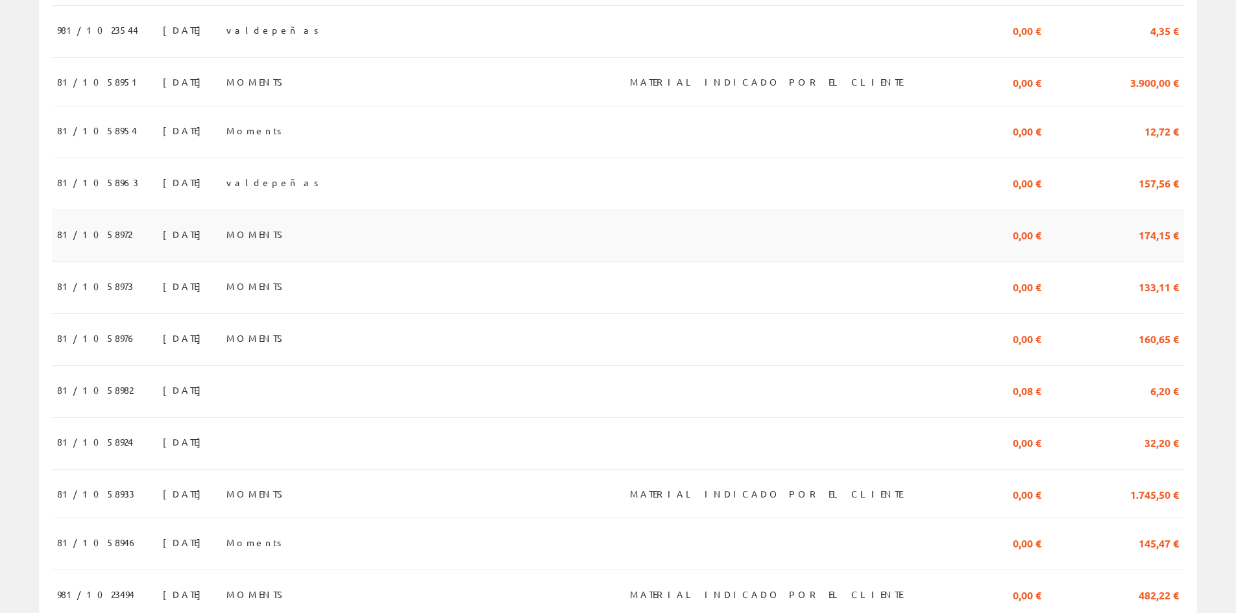
click at [97, 241] on span "81/1058972" at bounding box center [94, 234] width 75 height 22
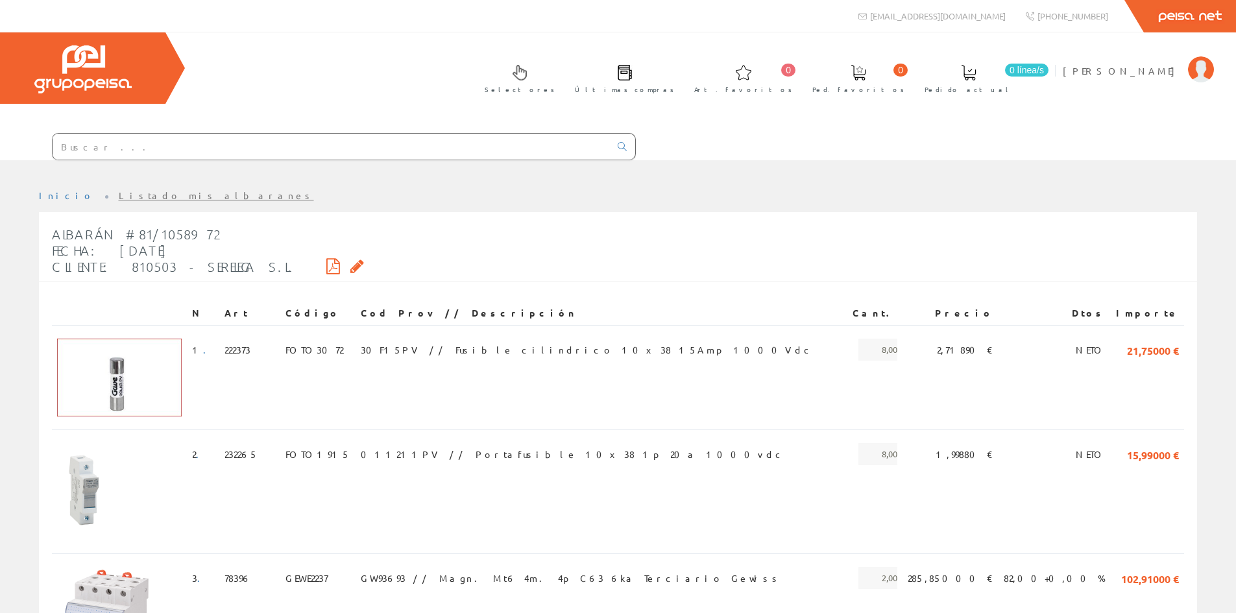
click at [326, 265] on icon at bounding box center [333, 265] width 14 height 9
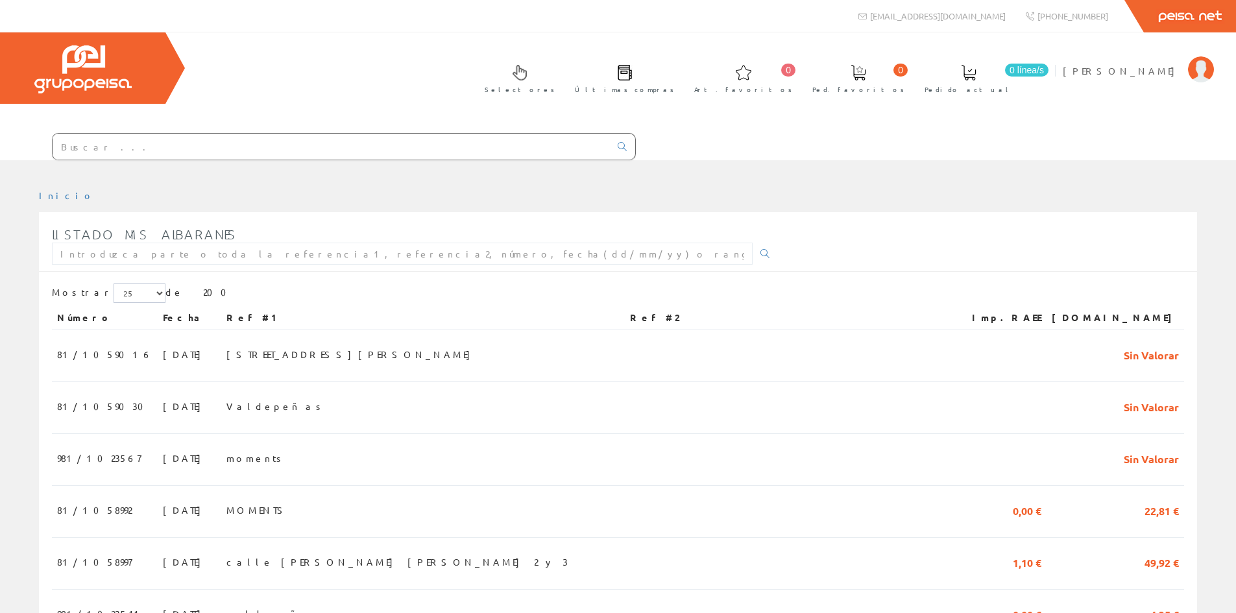
scroll to position [584, 0]
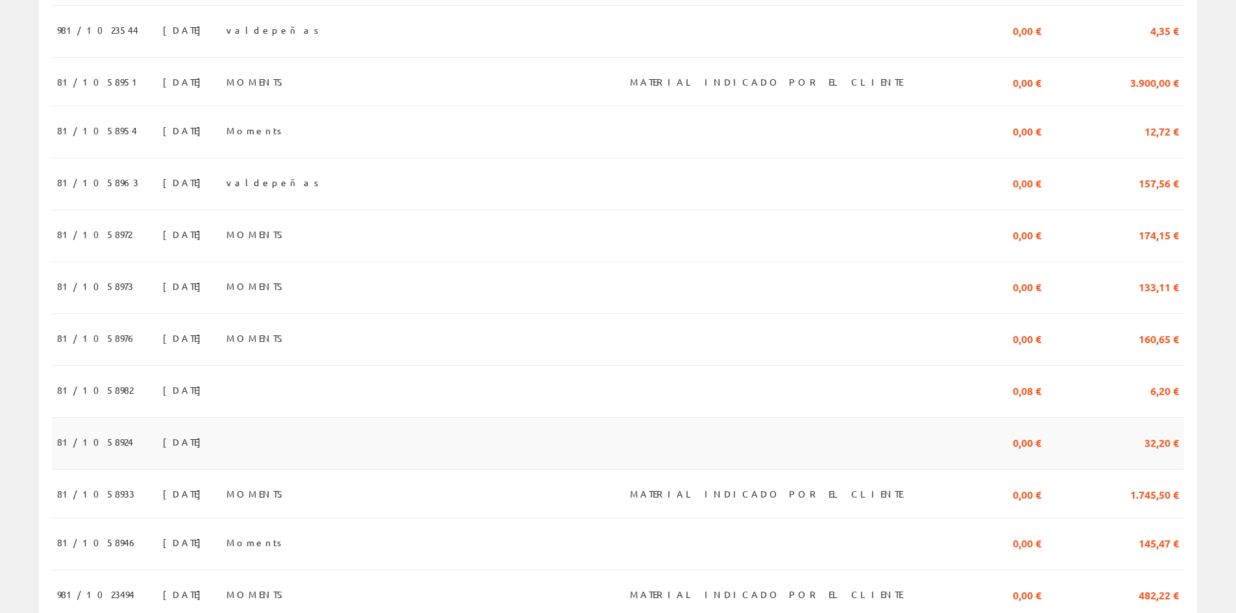
click at [97, 445] on span "81/1058924" at bounding box center [95, 442] width 76 height 22
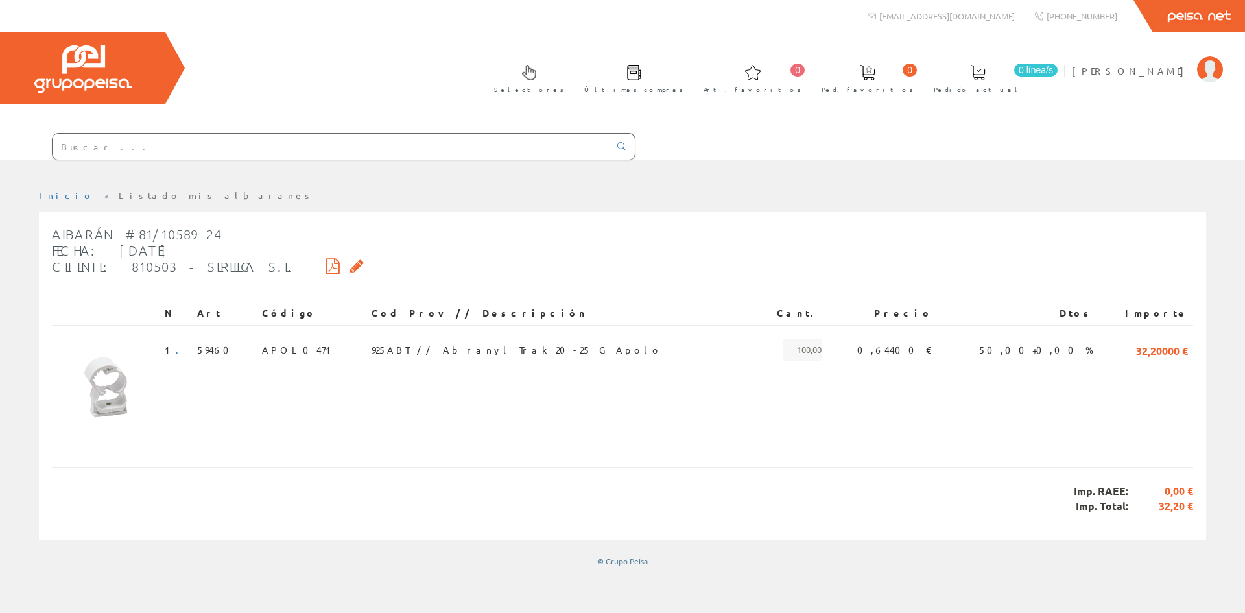
click at [274, 269] on div "Albarán #81/1058924 Fecha: 08/10/2025 Cliente: 810503 - SERELEGA S.L." at bounding box center [208, 251] width 312 height 62
click at [326, 267] on icon at bounding box center [333, 265] width 14 height 9
